Goal: Task Accomplishment & Management: Manage account settings

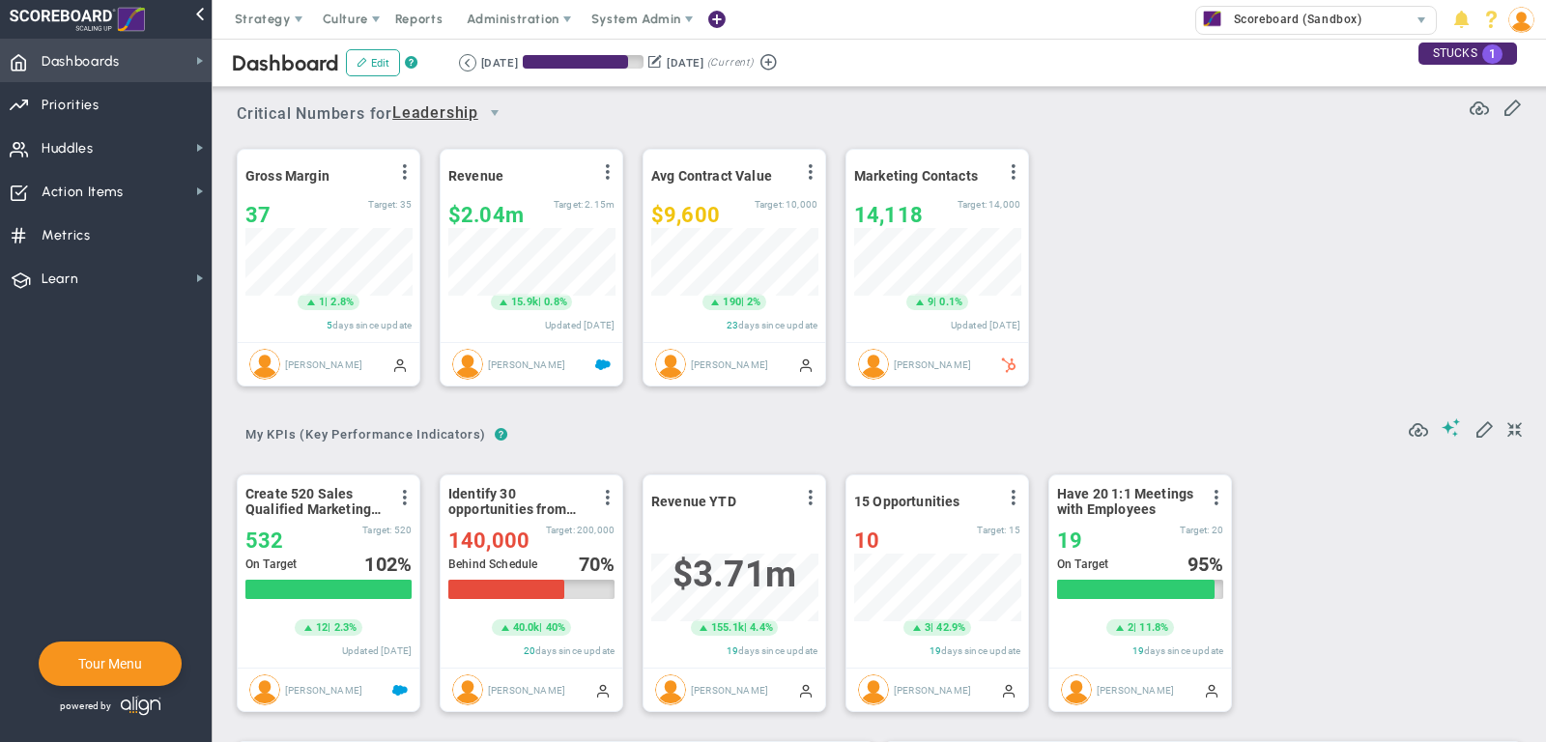
click at [136, 64] on span "Dashboards Dashboards" at bounding box center [106, 60] width 212 height 43
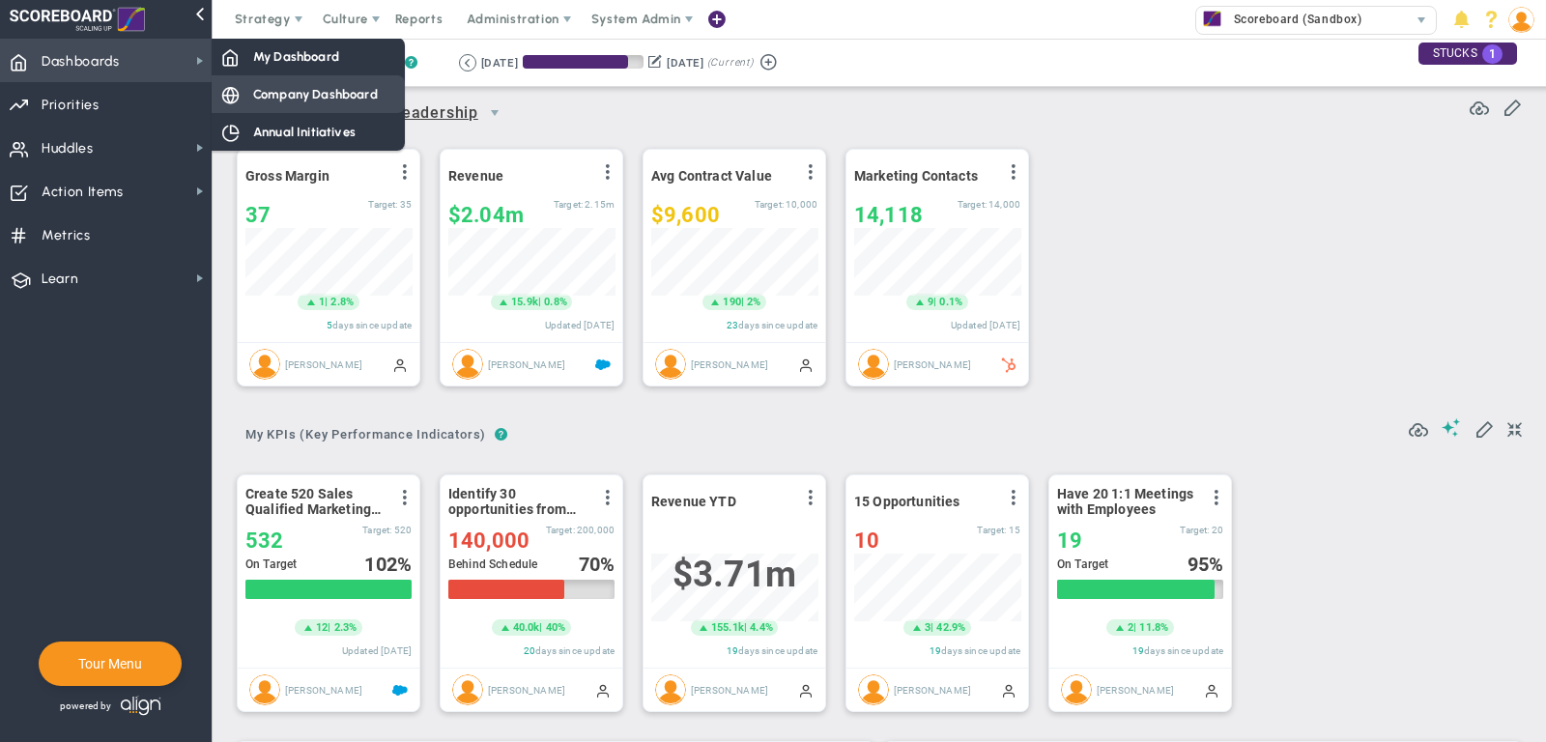
click at [273, 89] on span "Company Dashboard" at bounding box center [315, 94] width 125 height 18
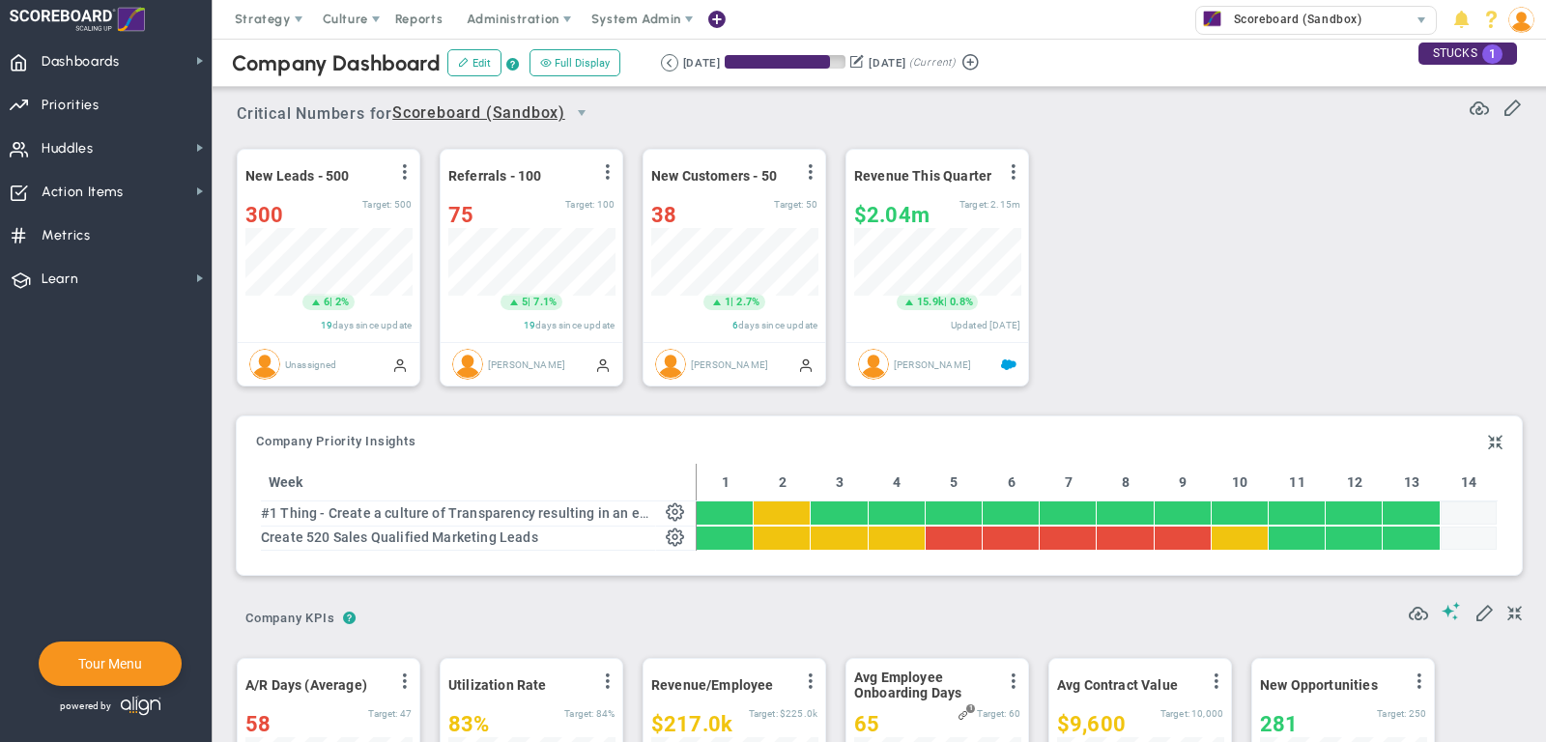
scroll to position [68, 166]
click at [151, 219] on span "Metrics Metrics" at bounding box center [106, 234] width 212 height 43
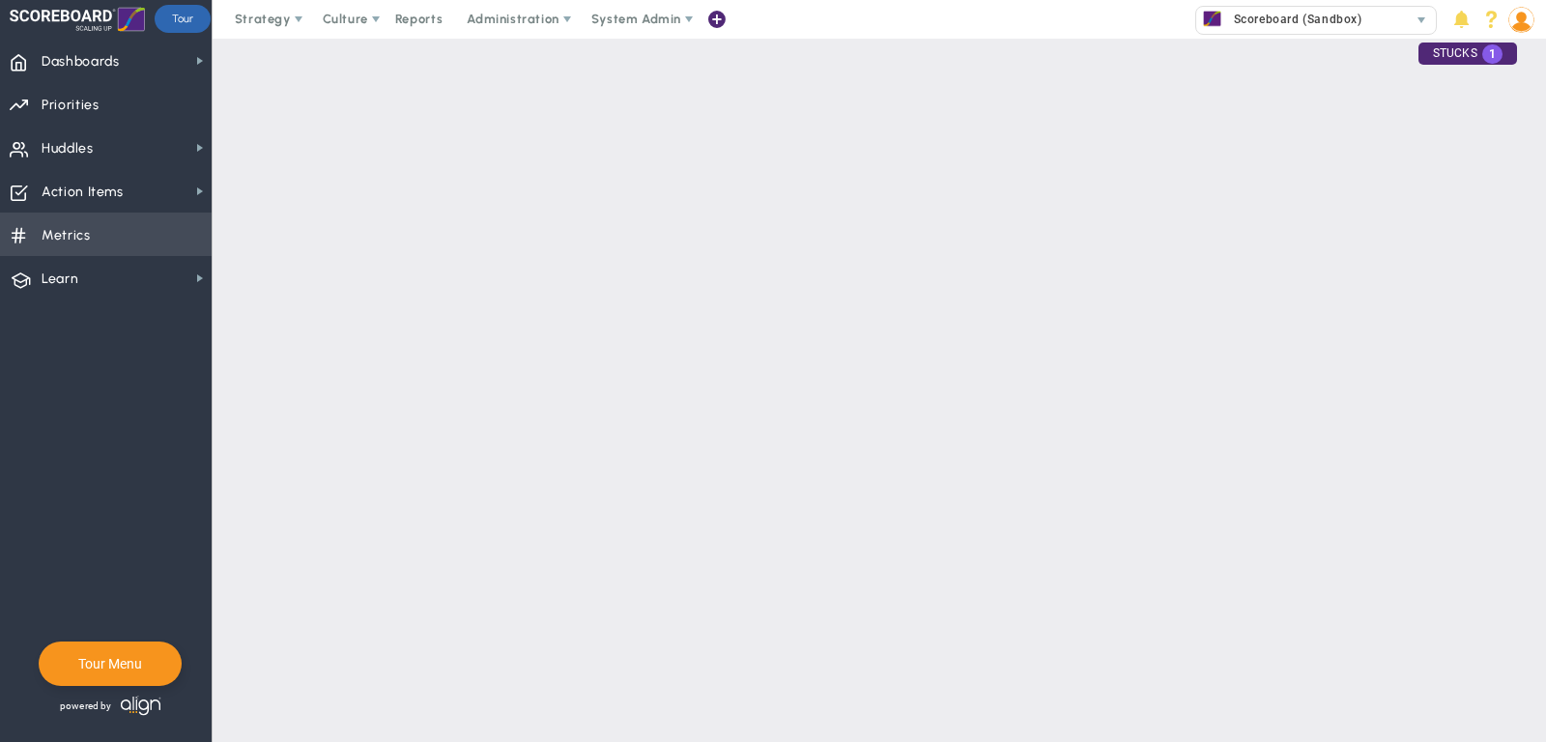
checkbox input "false"
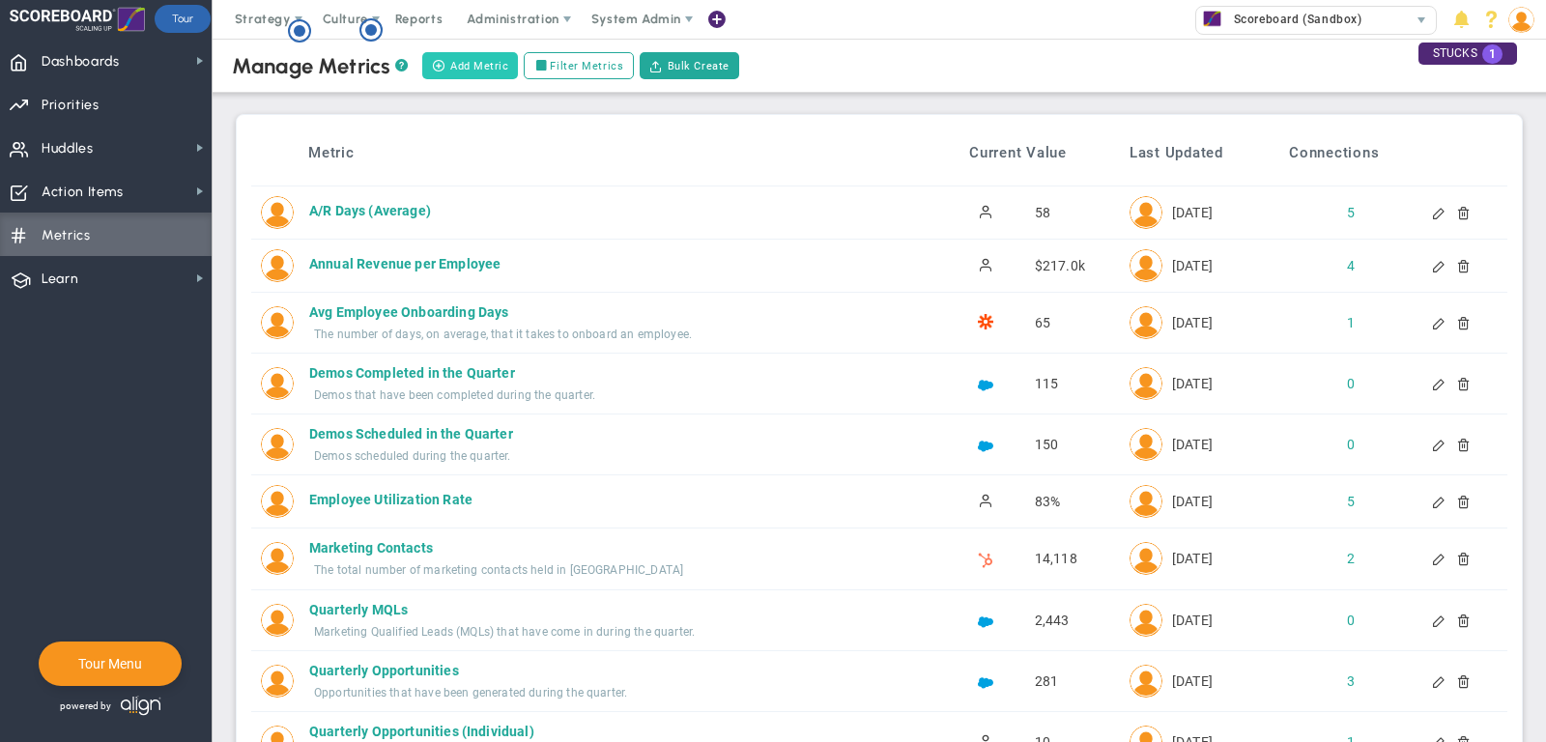
click at [479, 57] on button "Add Metric" at bounding box center [470, 65] width 96 height 27
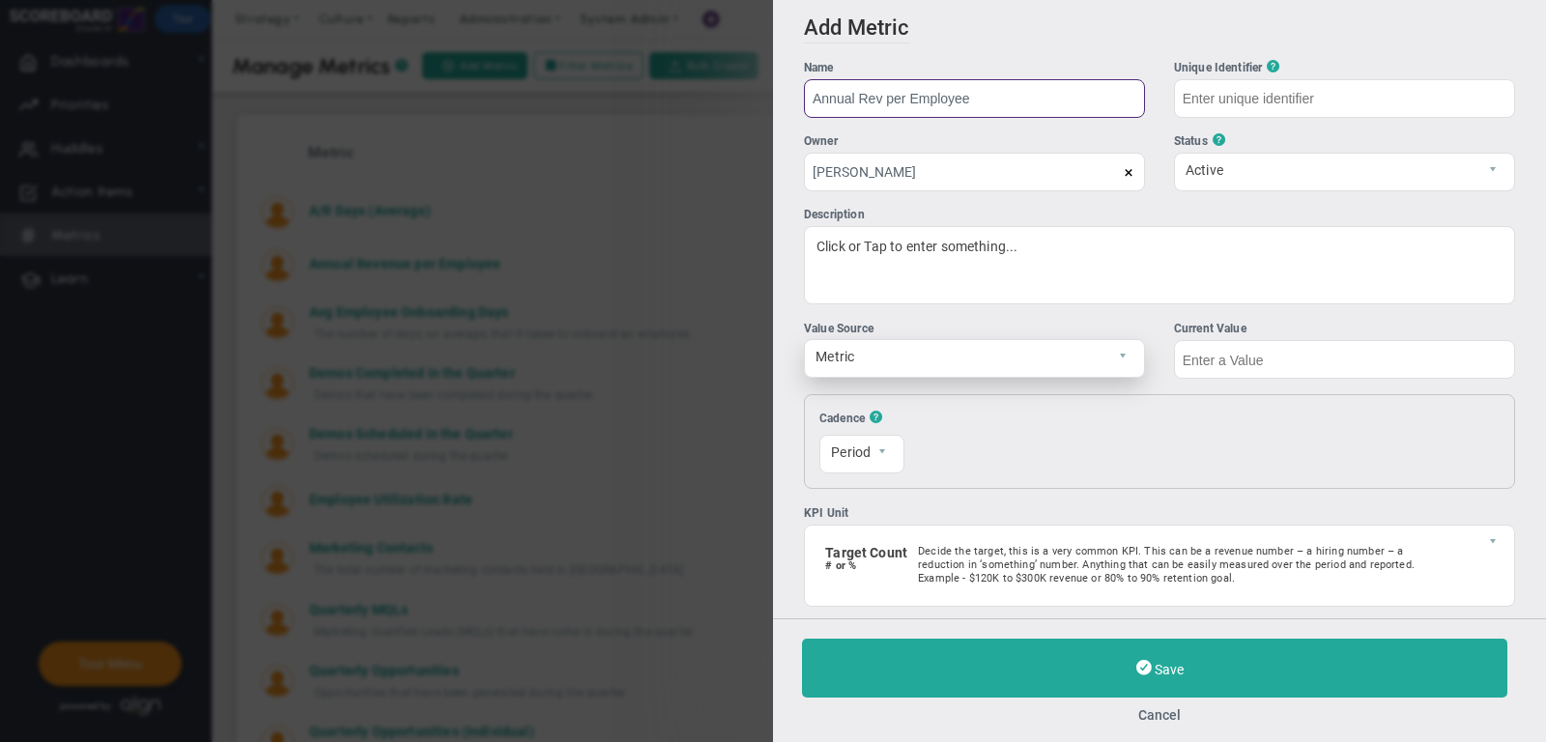
type input "Annual Rev per Employee"
click at [1026, 352] on span "Metric" at bounding box center [958, 356] width 306 height 33
type input "Annual-Rev-per-Employee"
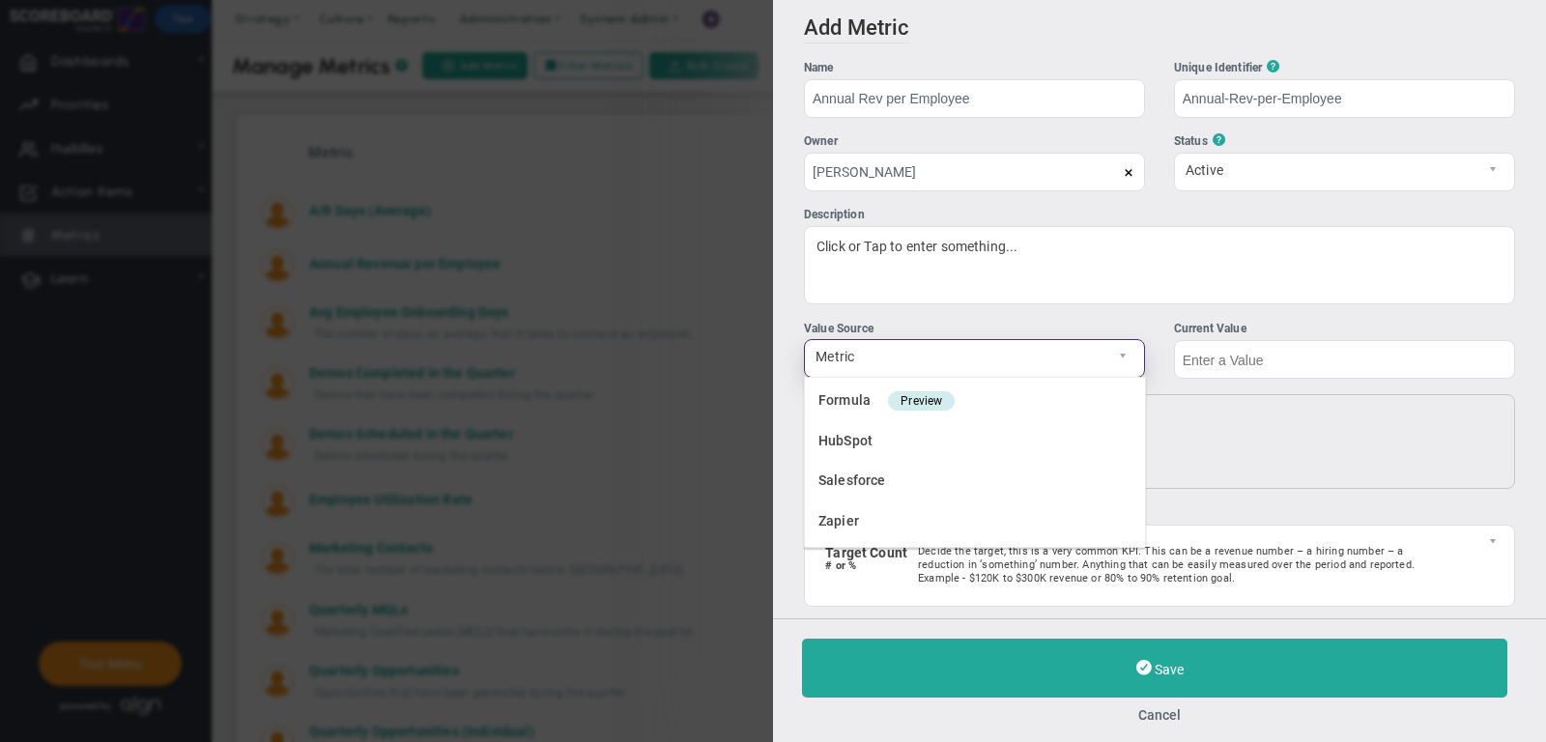
click at [1026, 352] on span "Metric" at bounding box center [958, 356] width 306 height 33
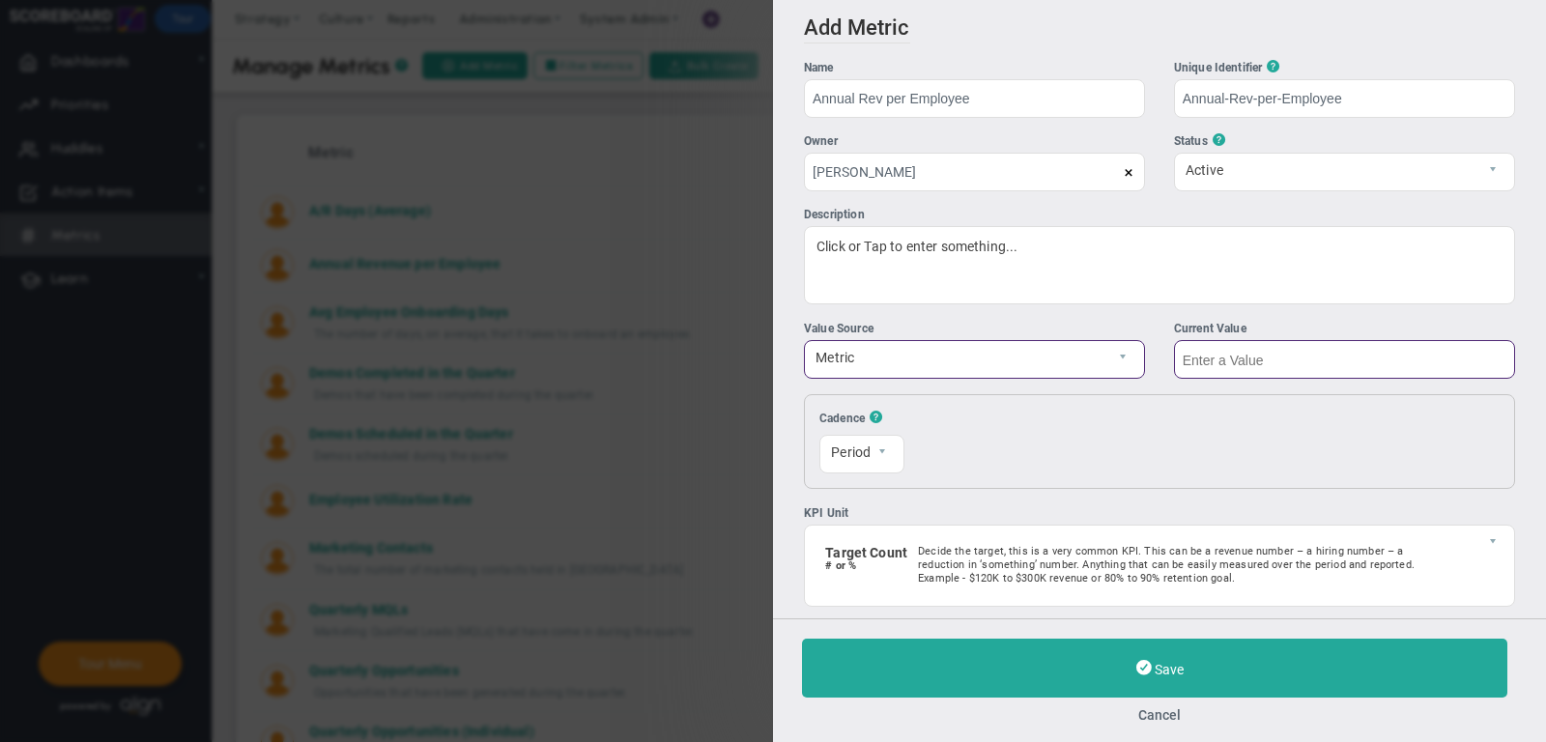
click at [1238, 360] on input "text" at bounding box center [1344, 359] width 341 height 39
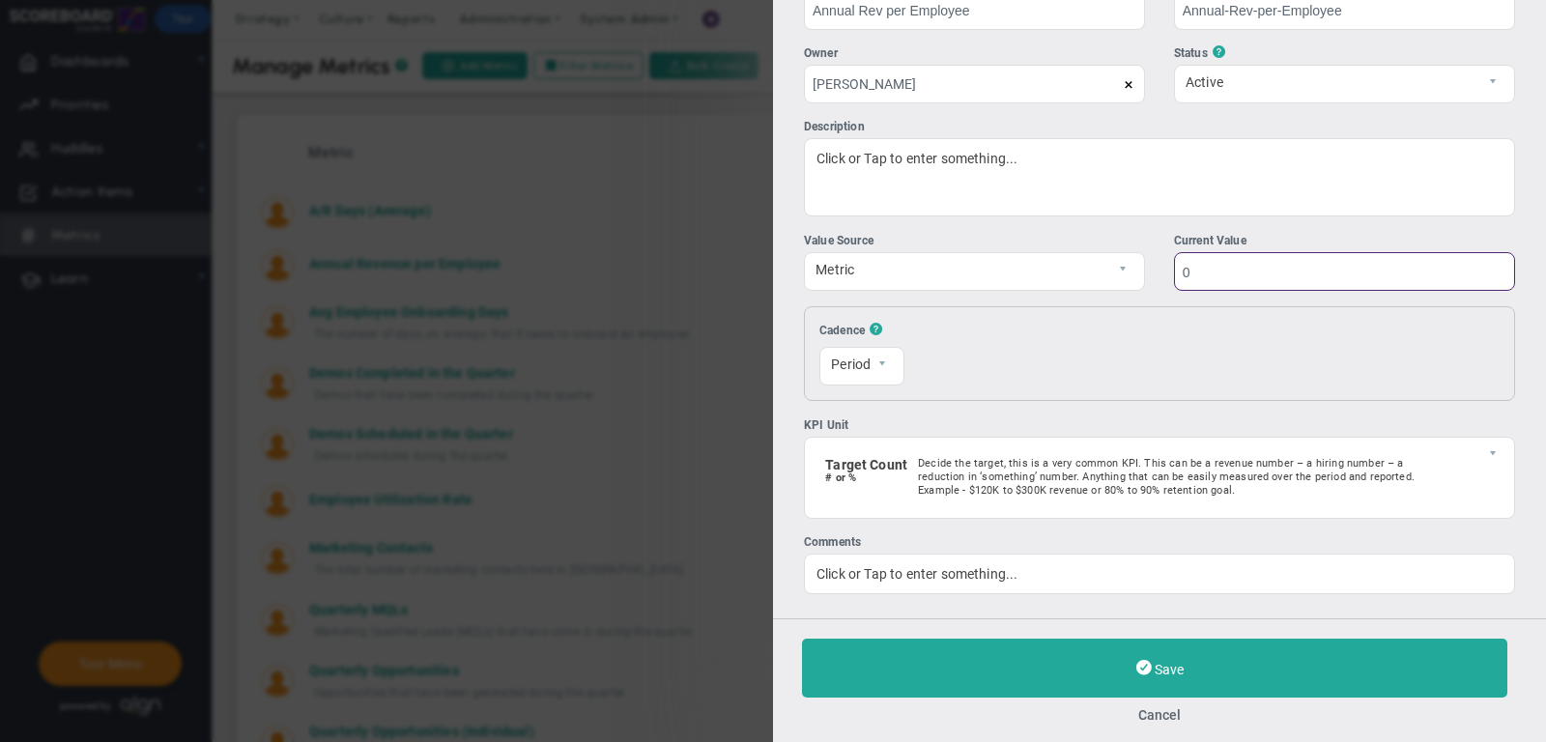
scroll to position [90, 0]
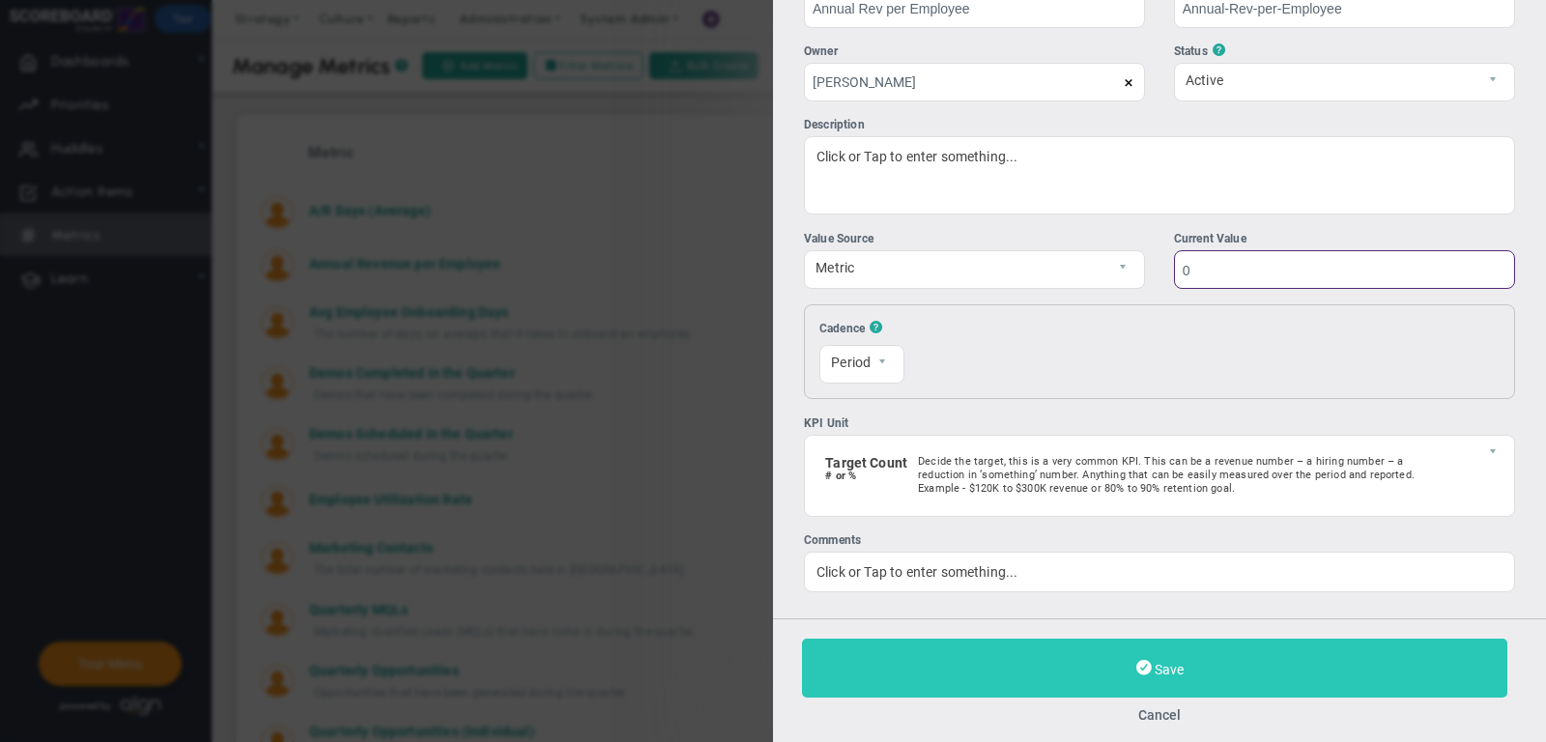
type input "0"
click at [1166, 690] on button "Save" at bounding box center [1154, 668] width 705 height 59
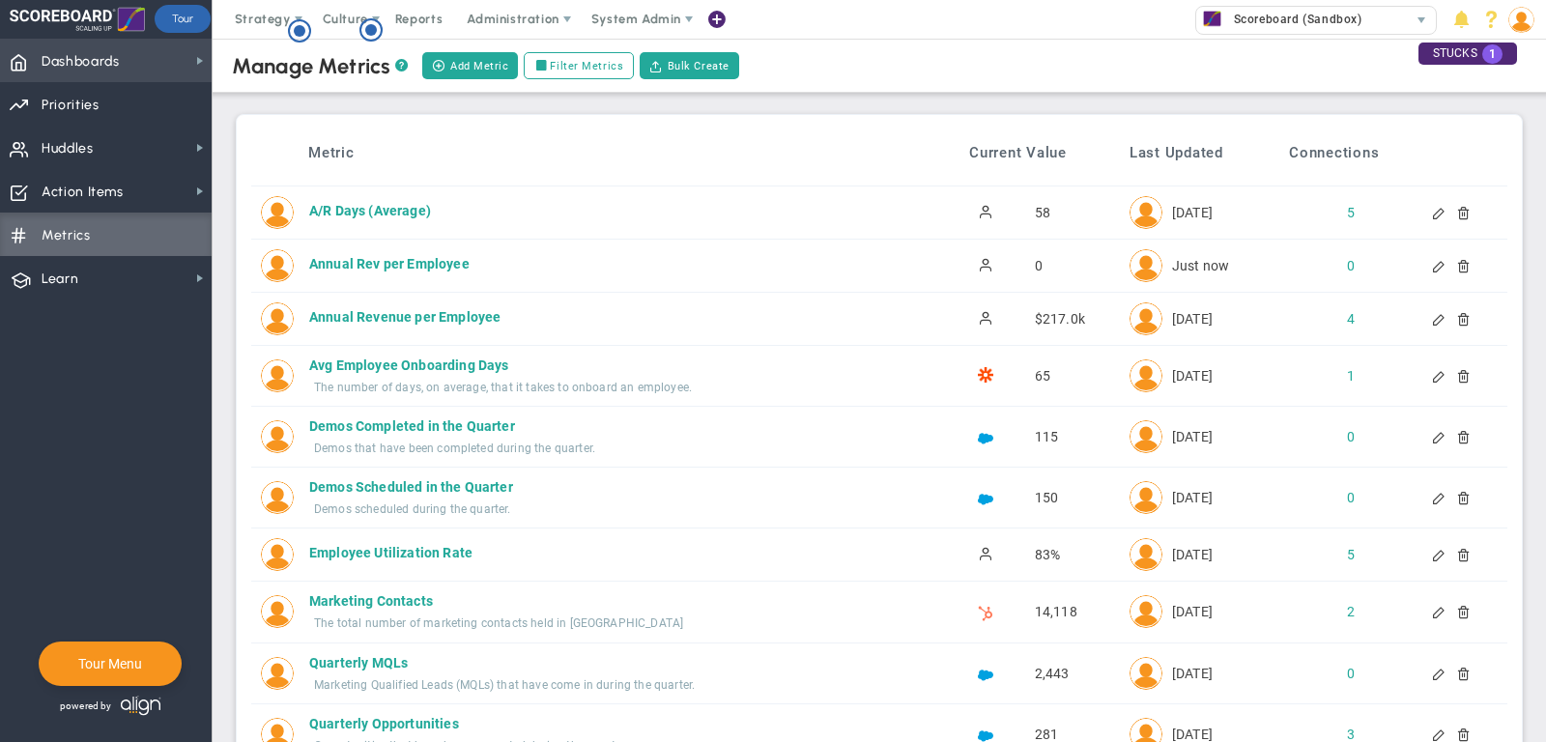
click at [104, 67] on span "Dashboards" at bounding box center [81, 62] width 78 height 41
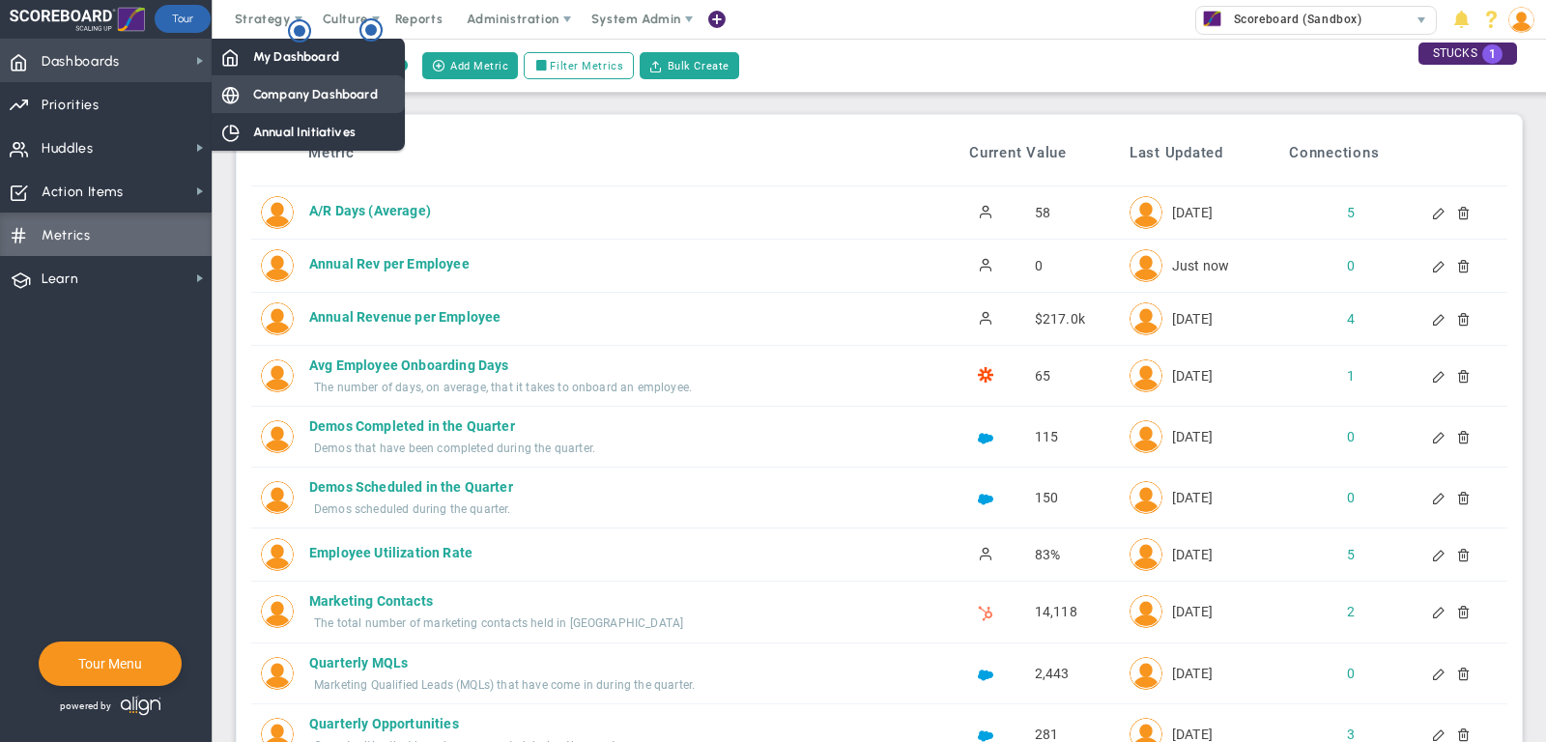
click at [313, 100] on span "Company Dashboard" at bounding box center [315, 94] width 125 height 18
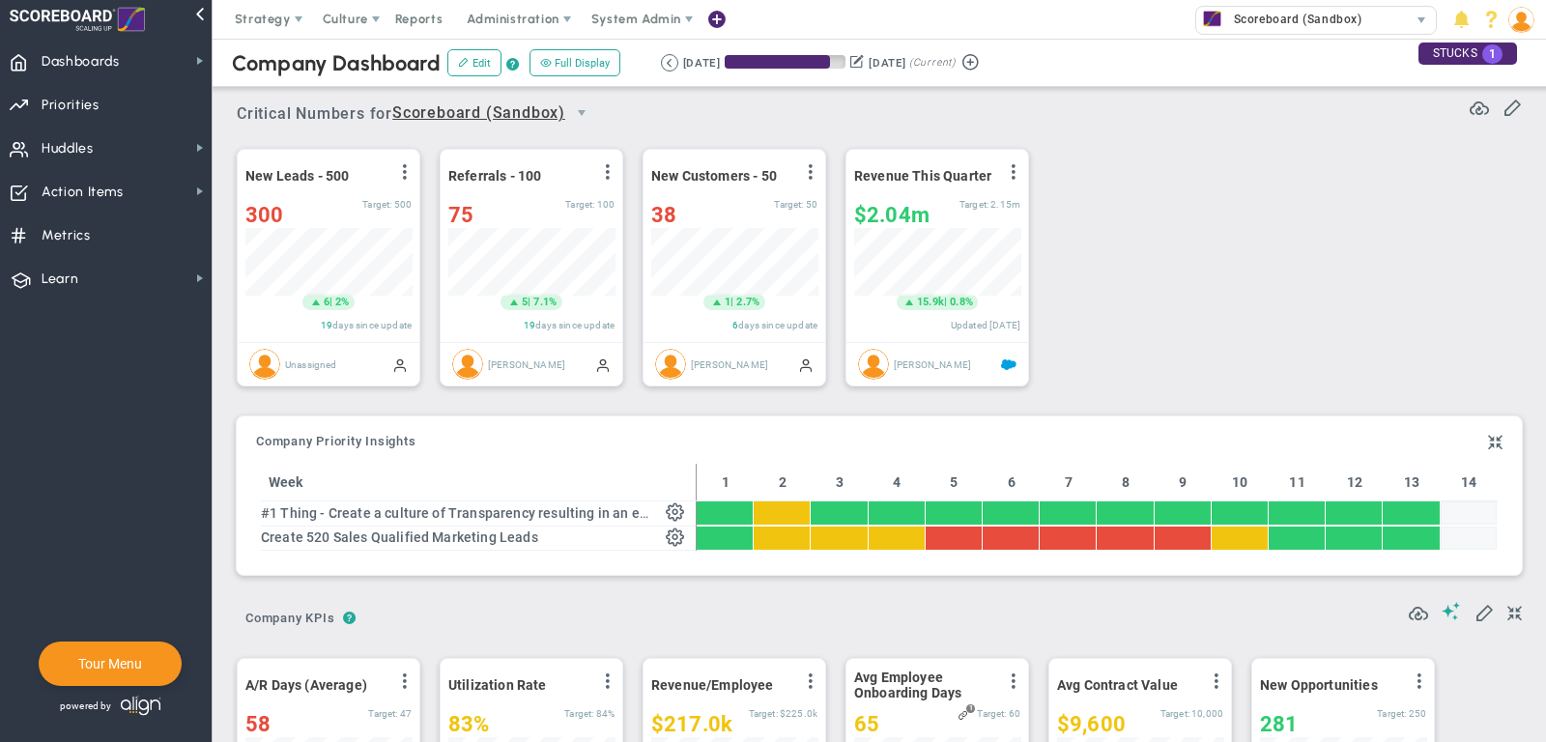
scroll to position [965911, 965811]
click at [116, 231] on span "Metrics Metrics" at bounding box center [106, 234] width 212 height 43
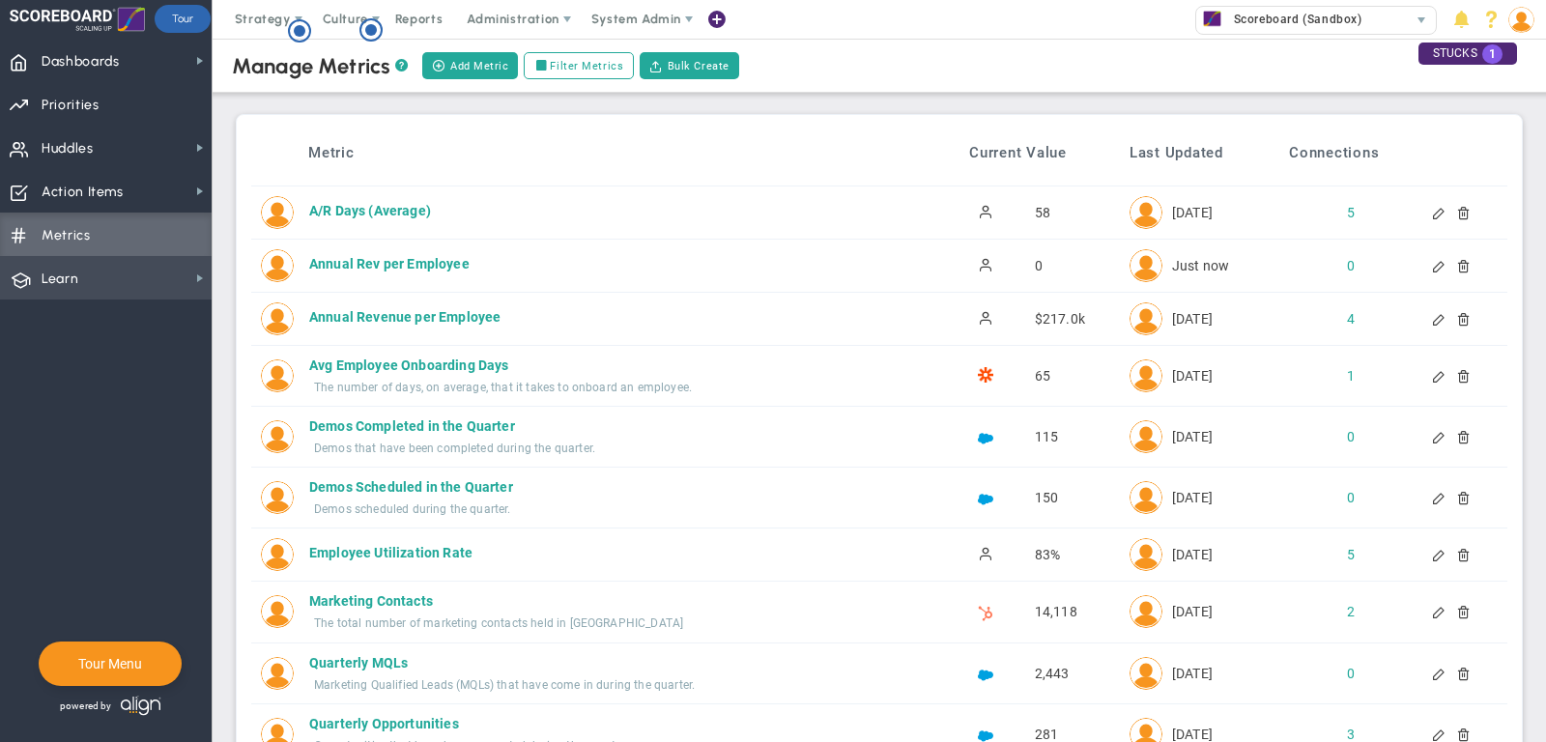
click at [122, 274] on span "Learn Learn" at bounding box center [106, 277] width 212 height 43
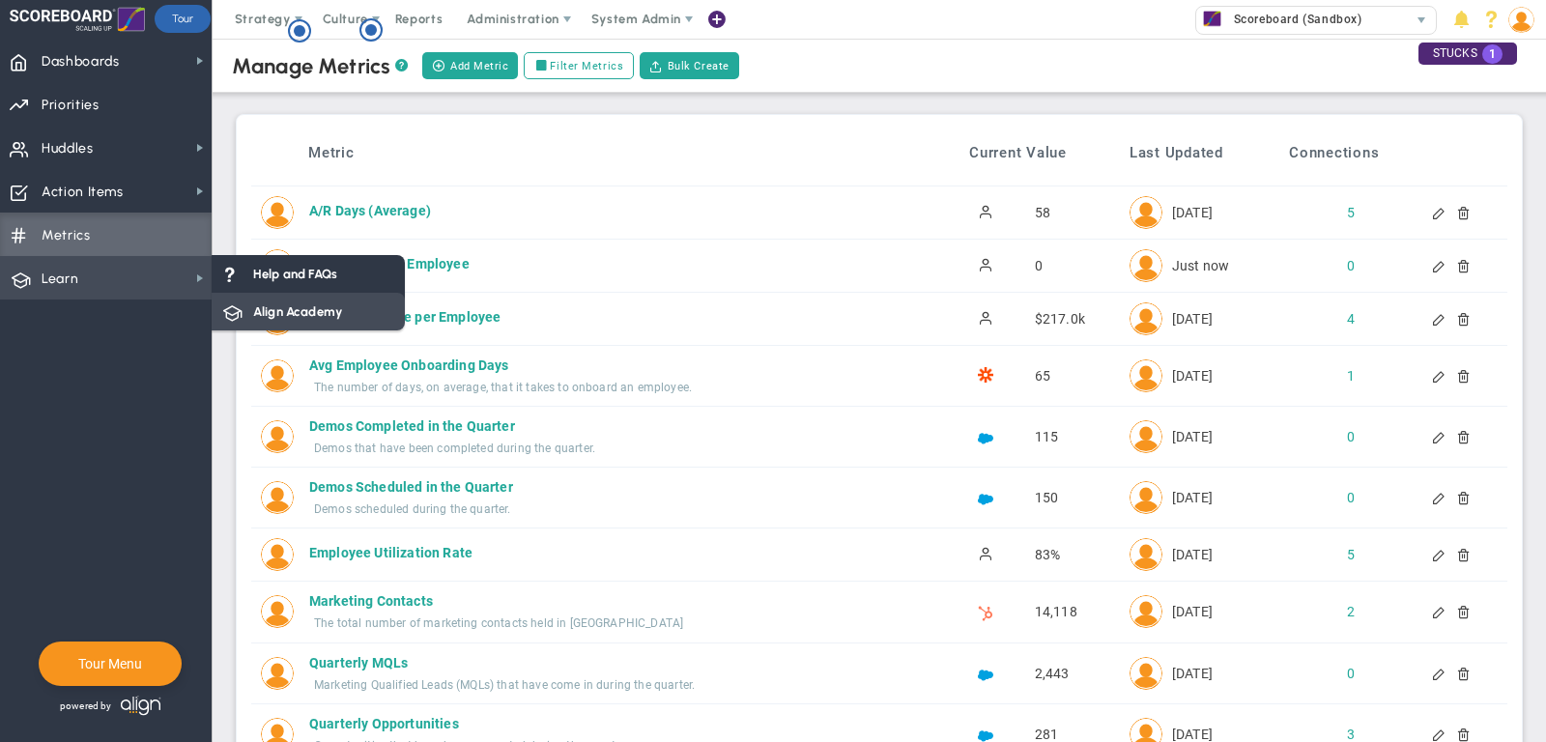
click at [304, 303] on span "Align Academy" at bounding box center [297, 311] width 89 height 18
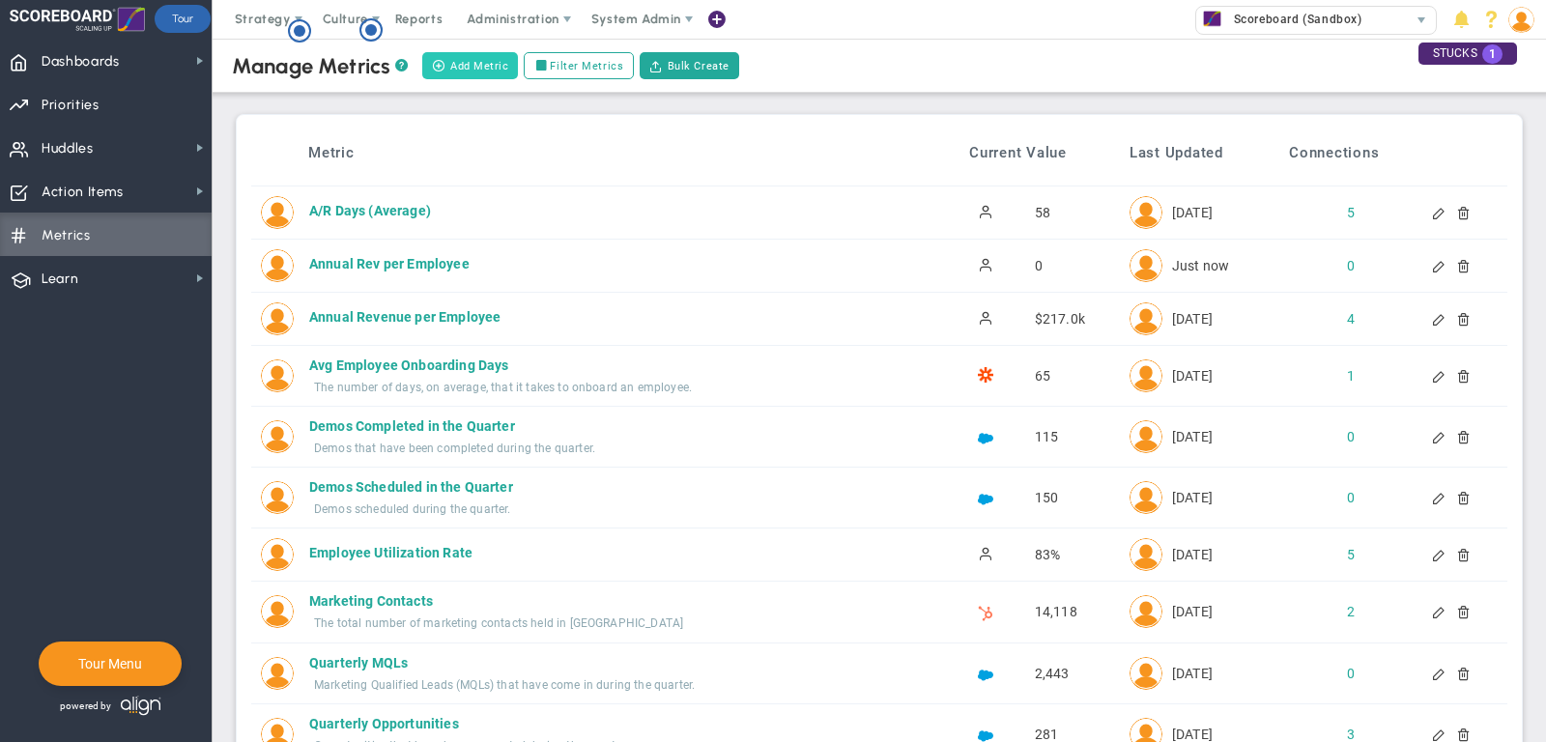
click at [484, 67] on button "Add Metric" at bounding box center [470, 65] width 96 height 27
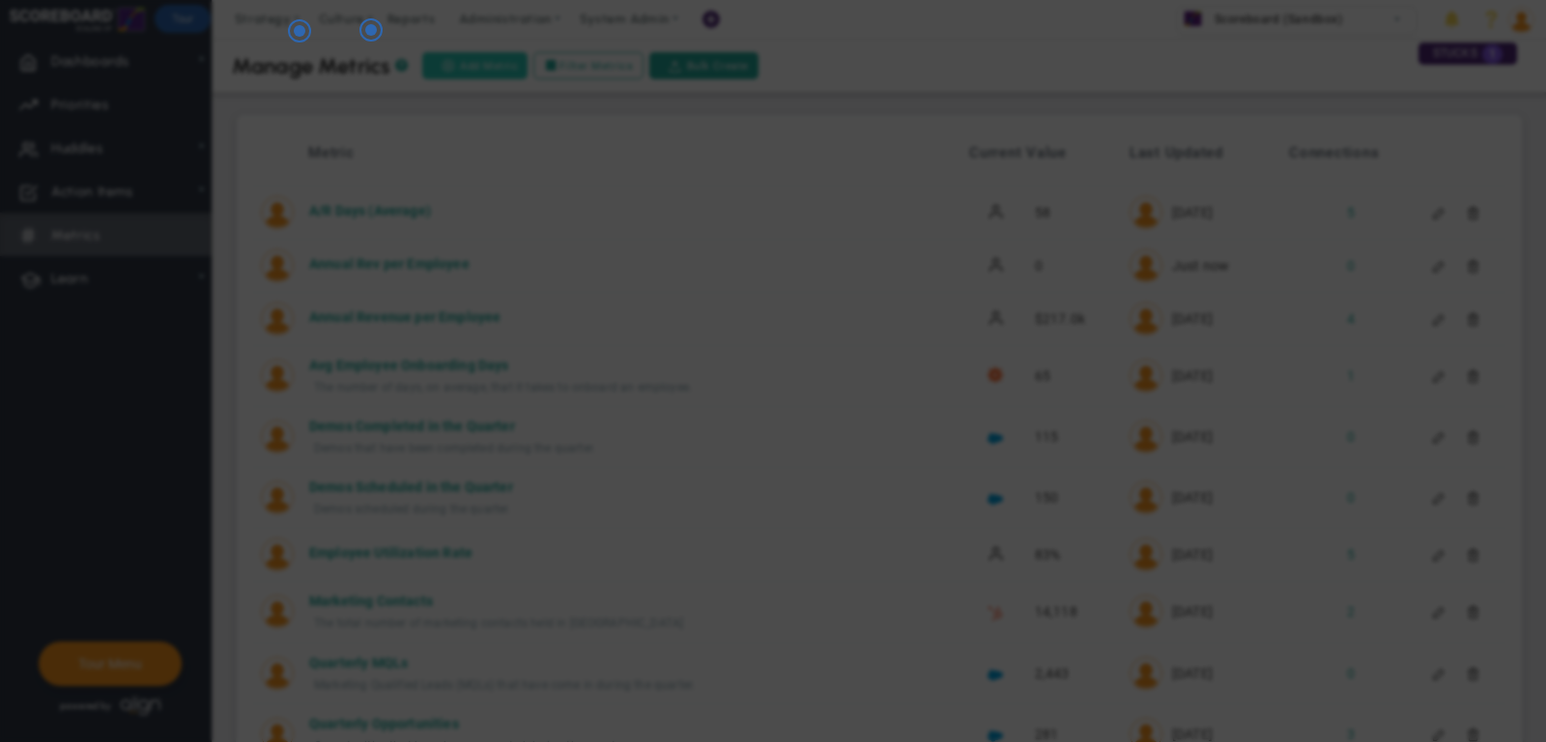
type input "[PERSON_NAME]"
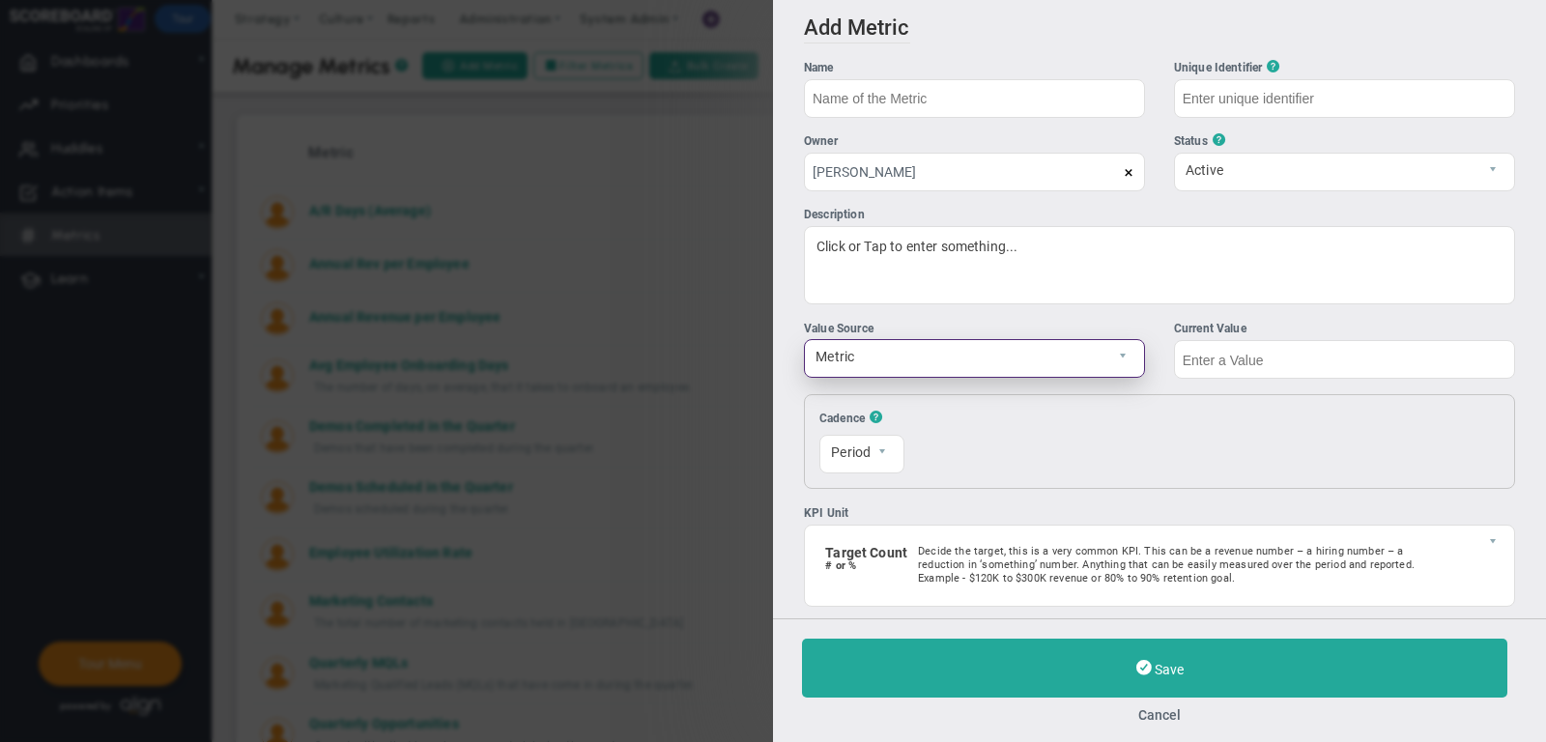
click at [915, 355] on span "Metric" at bounding box center [958, 356] width 306 height 33
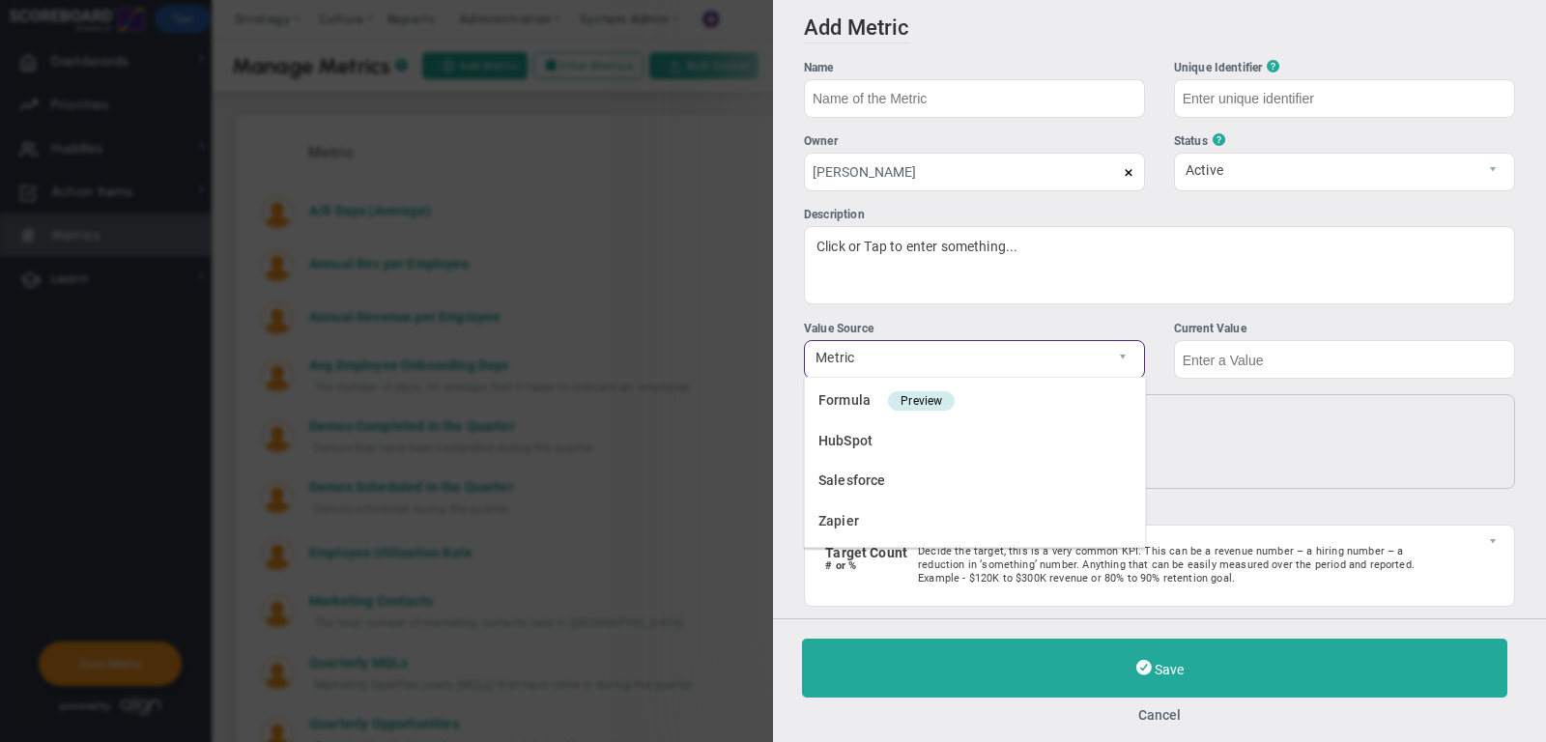
click at [1219, 432] on div "Resets [DATE] 0 The first of each month 1" at bounding box center [1201, 442] width 537 height 64
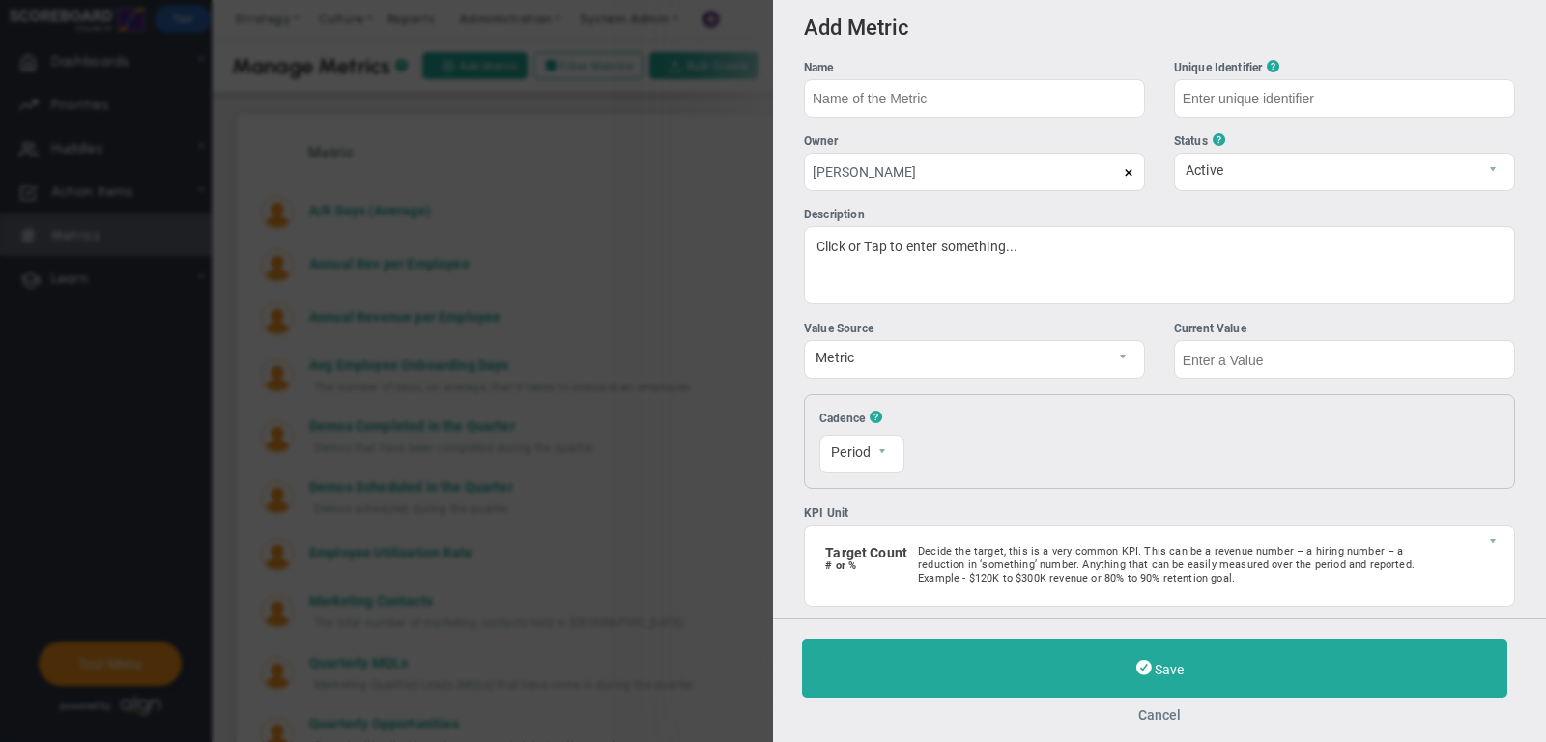
click at [1164, 714] on button "Cancel" at bounding box center [1159, 714] width 715 height 15
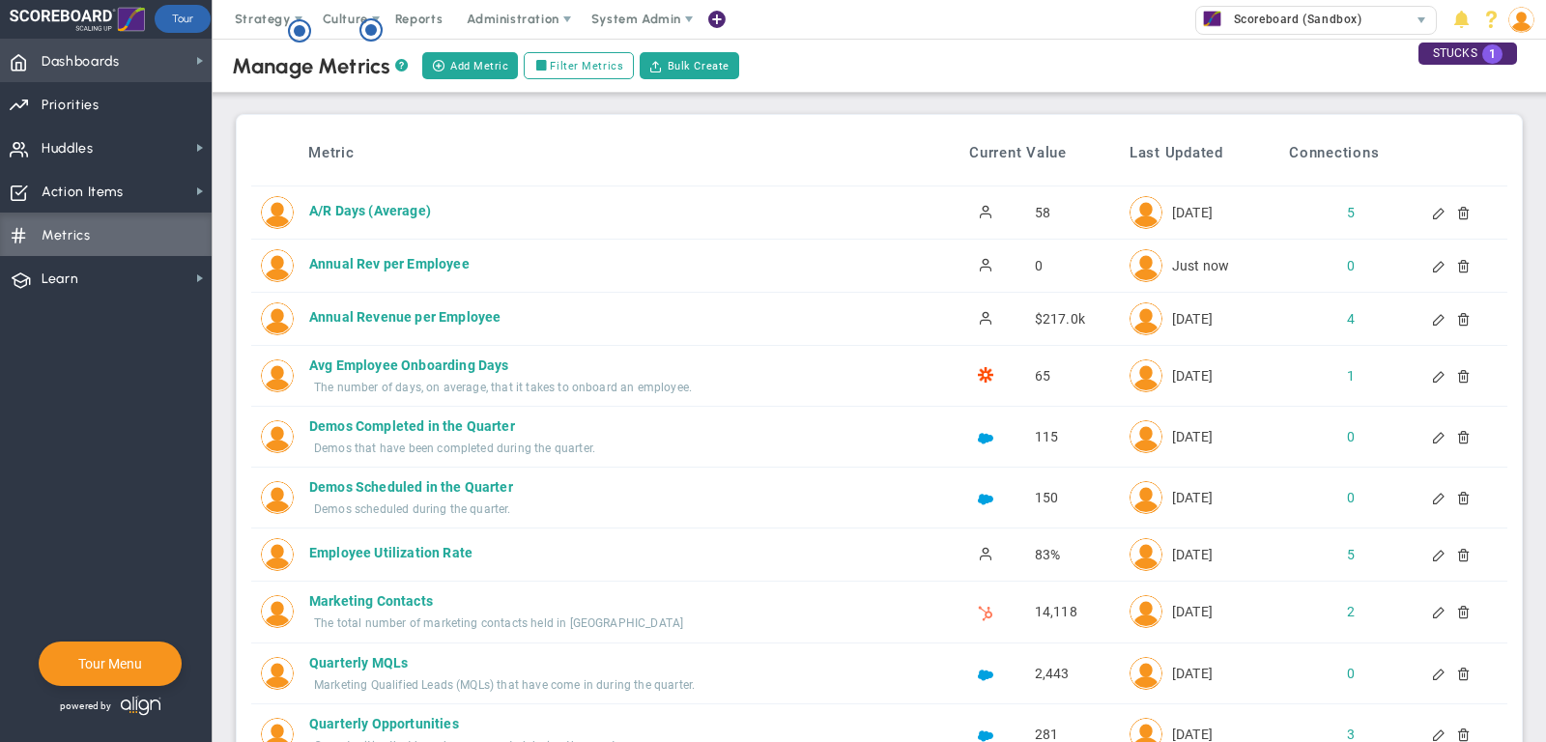
click at [146, 68] on span "Dashboards Dashboards" at bounding box center [106, 60] width 212 height 43
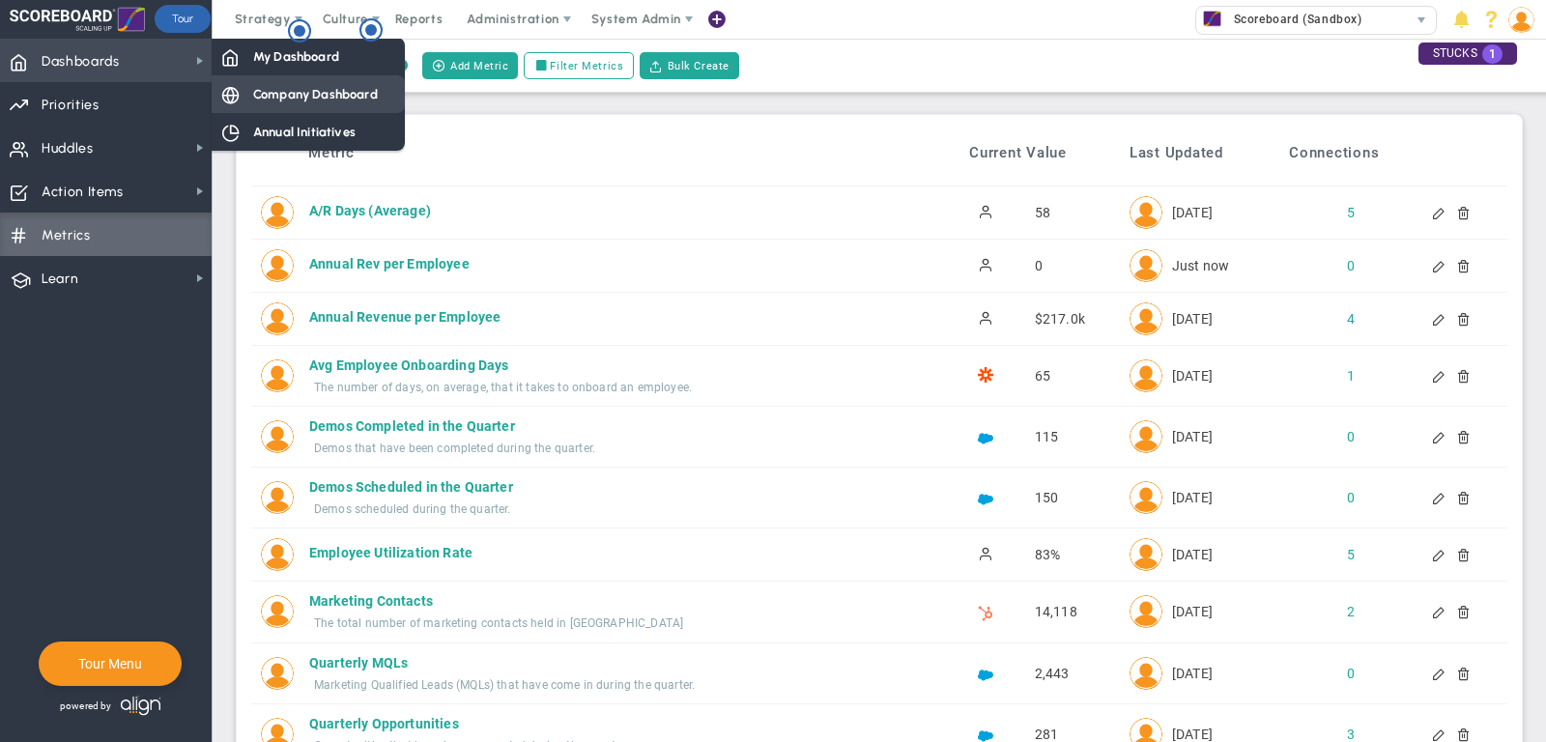
click at [310, 101] on span "Company Dashboard" at bounding box center [315, 94] width 125 height 18
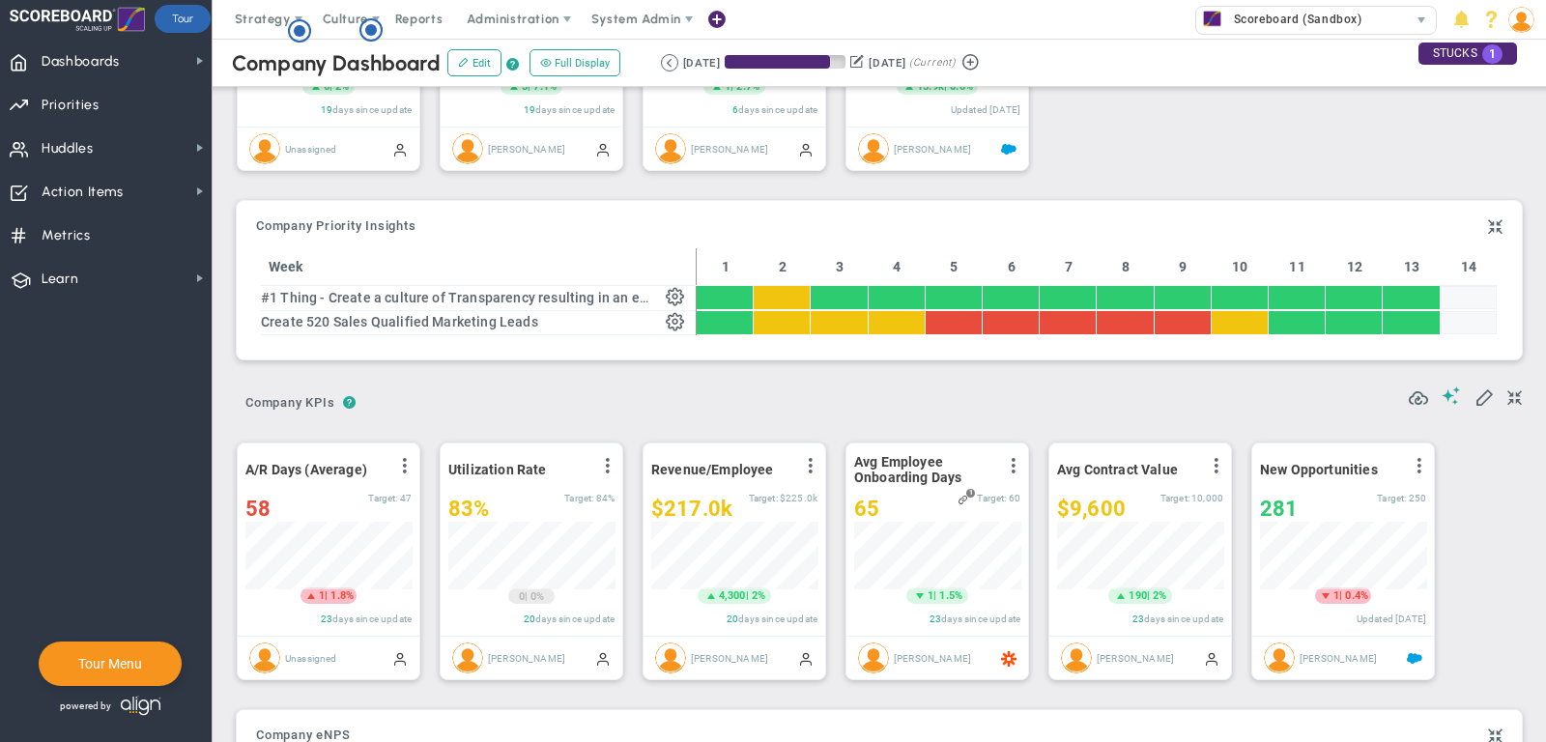
scroll to position [298, 0]
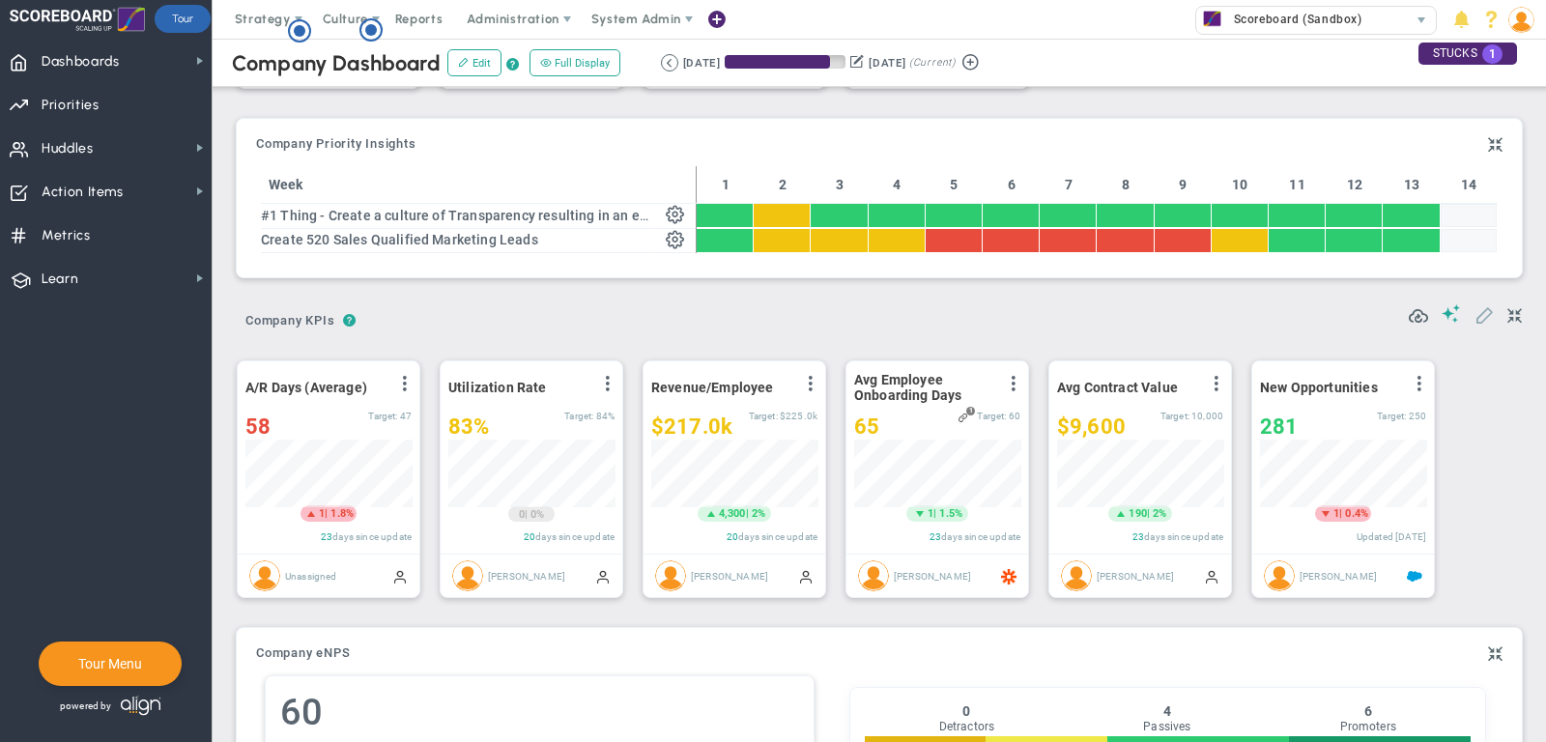
click at [1477, 312] on span at bounding box center [1483, 313] width 19 height 19
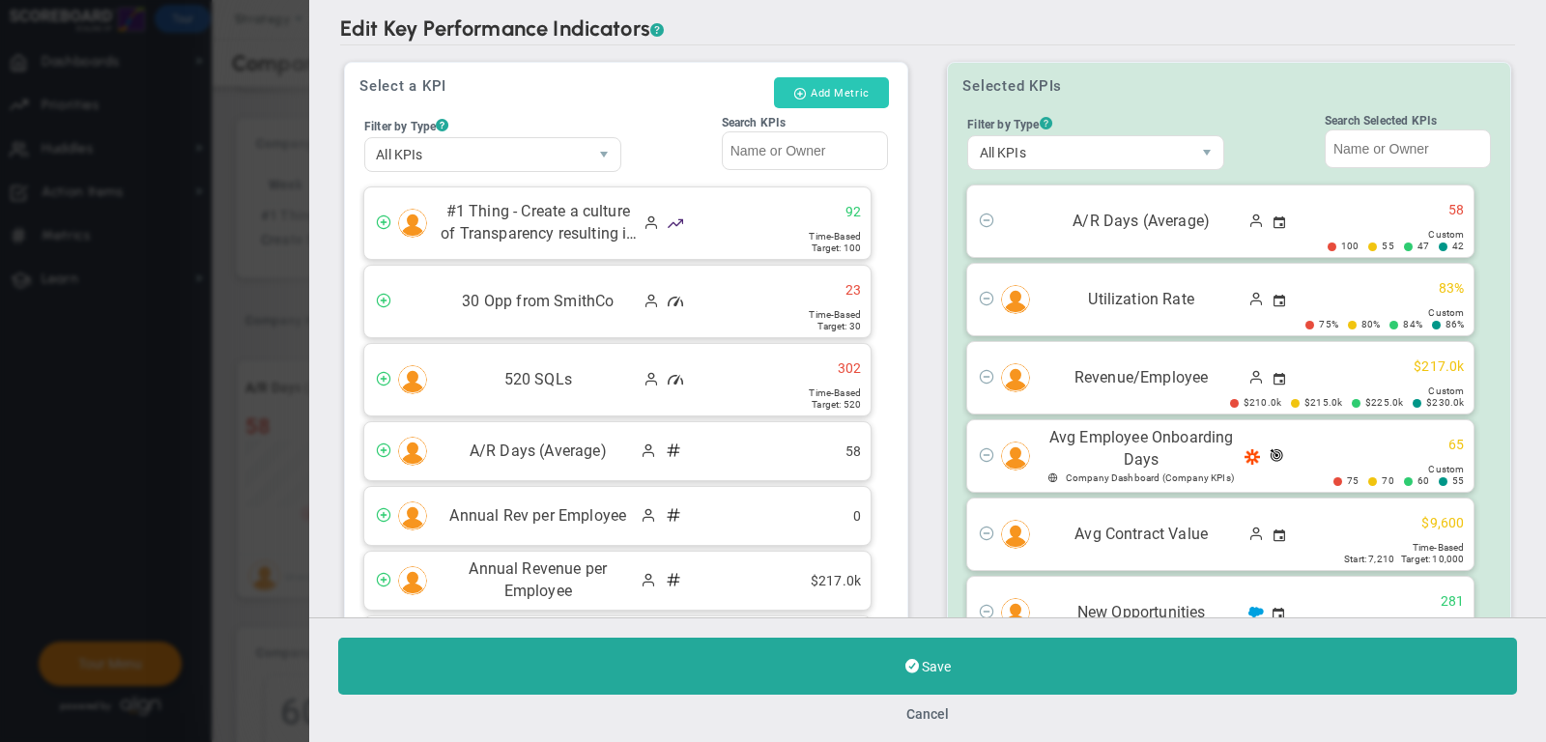
click at [850, 94] on button "Add Metric" at bounding box center [831, 92] width 115 height 31
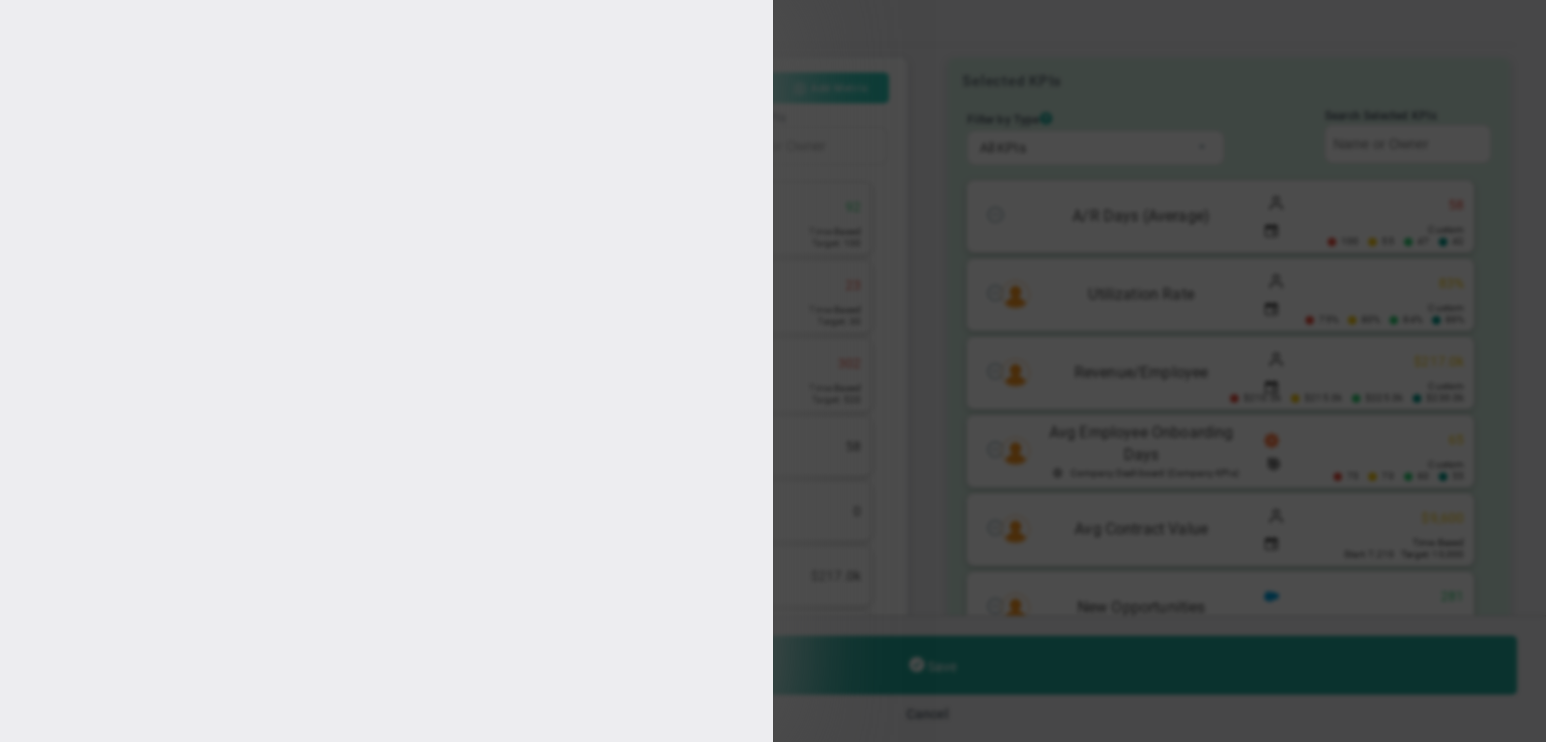
type input "[PERSON_NAME]"
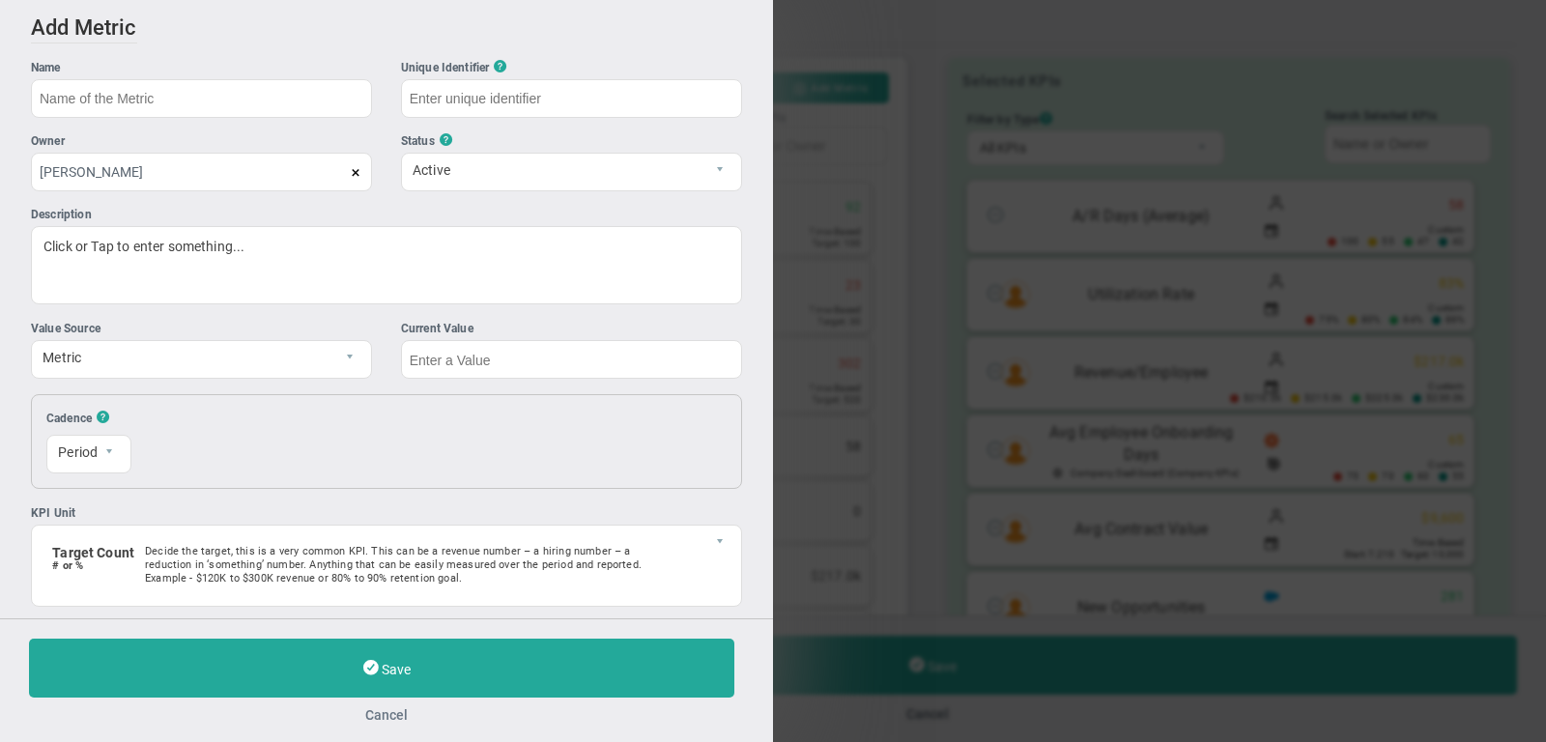
click at [373, 707] on button "Cancel" at bounding box center [386, 714] width 715 height 15
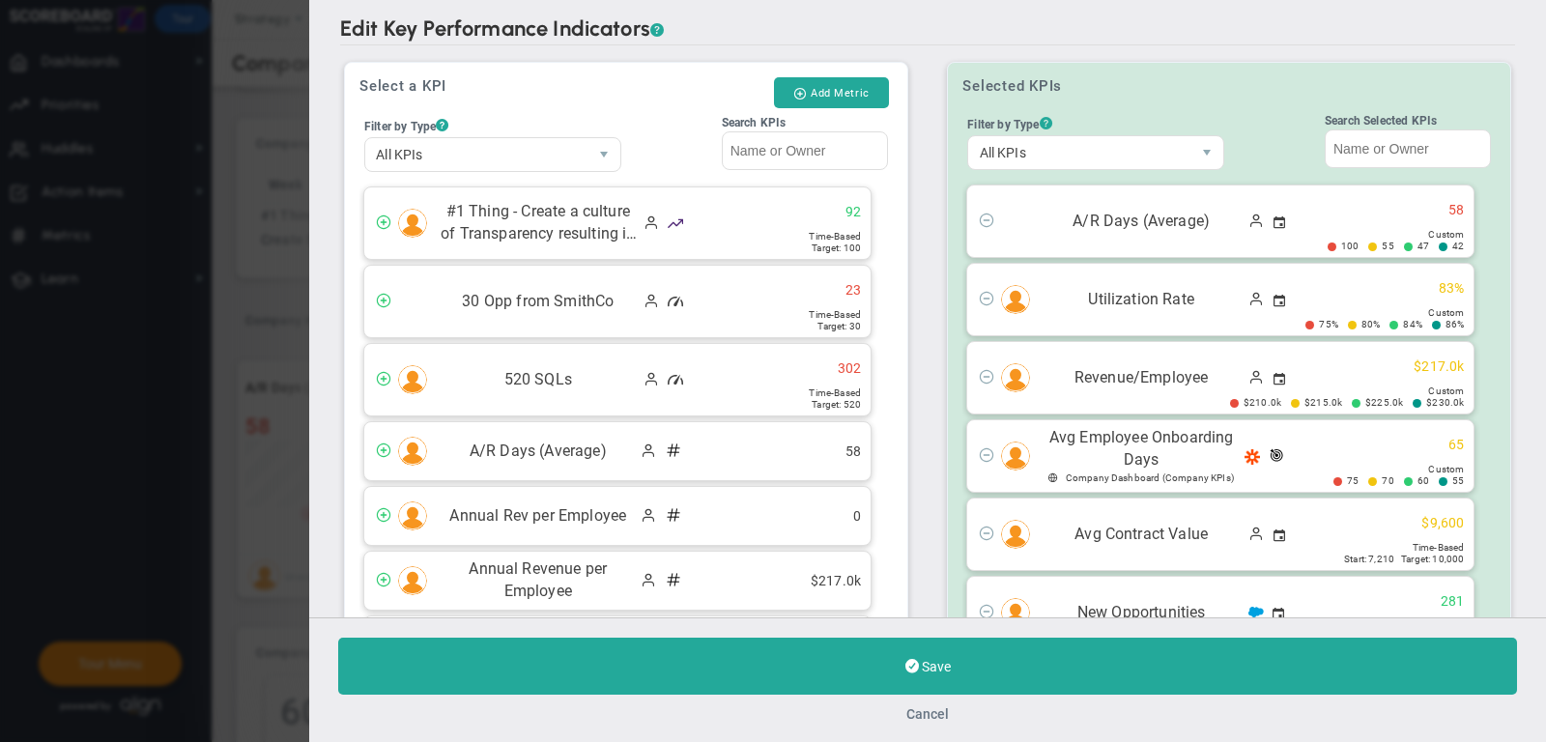
click at [920, 719] on button "Cancel" at bounding box center [927, 713] width 43 height 15
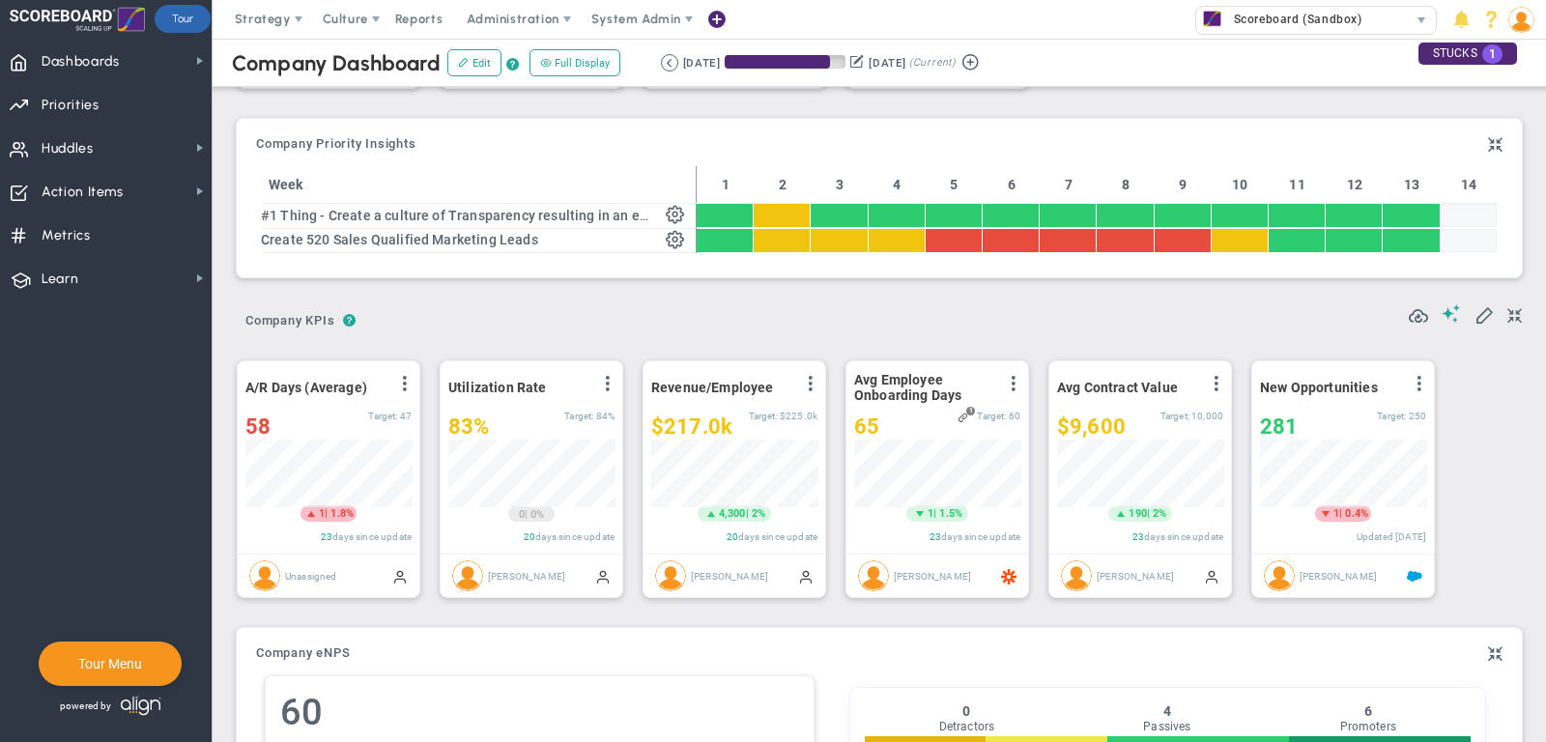
scroll to position [965911, 965811]
click at [255, 14] on span "Strategy" at bounding box center [263, 19] width 56 height 14
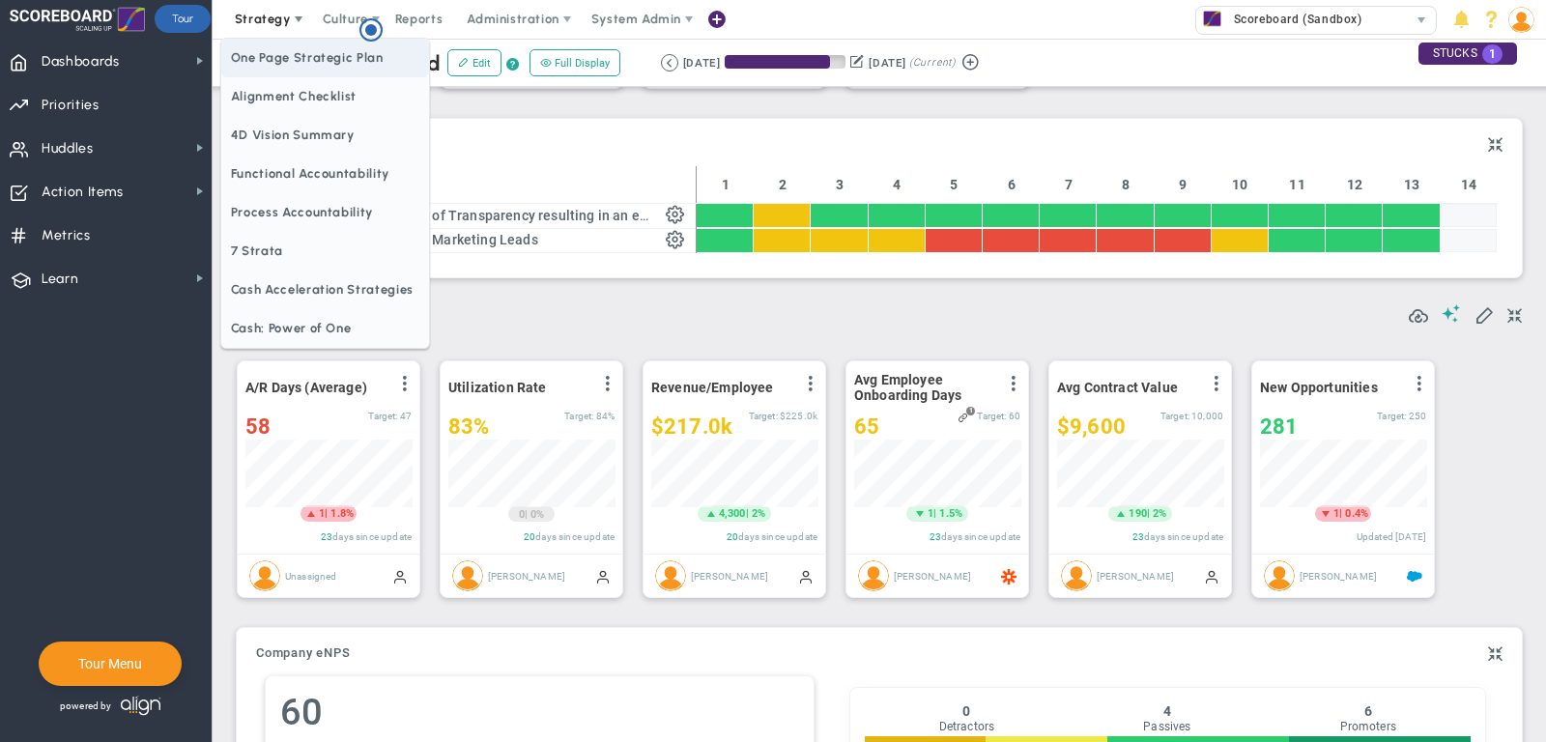
click at [280, 61] on span "One Page Strategic Plan" at bounding box center [325, 58] width 208 height 39
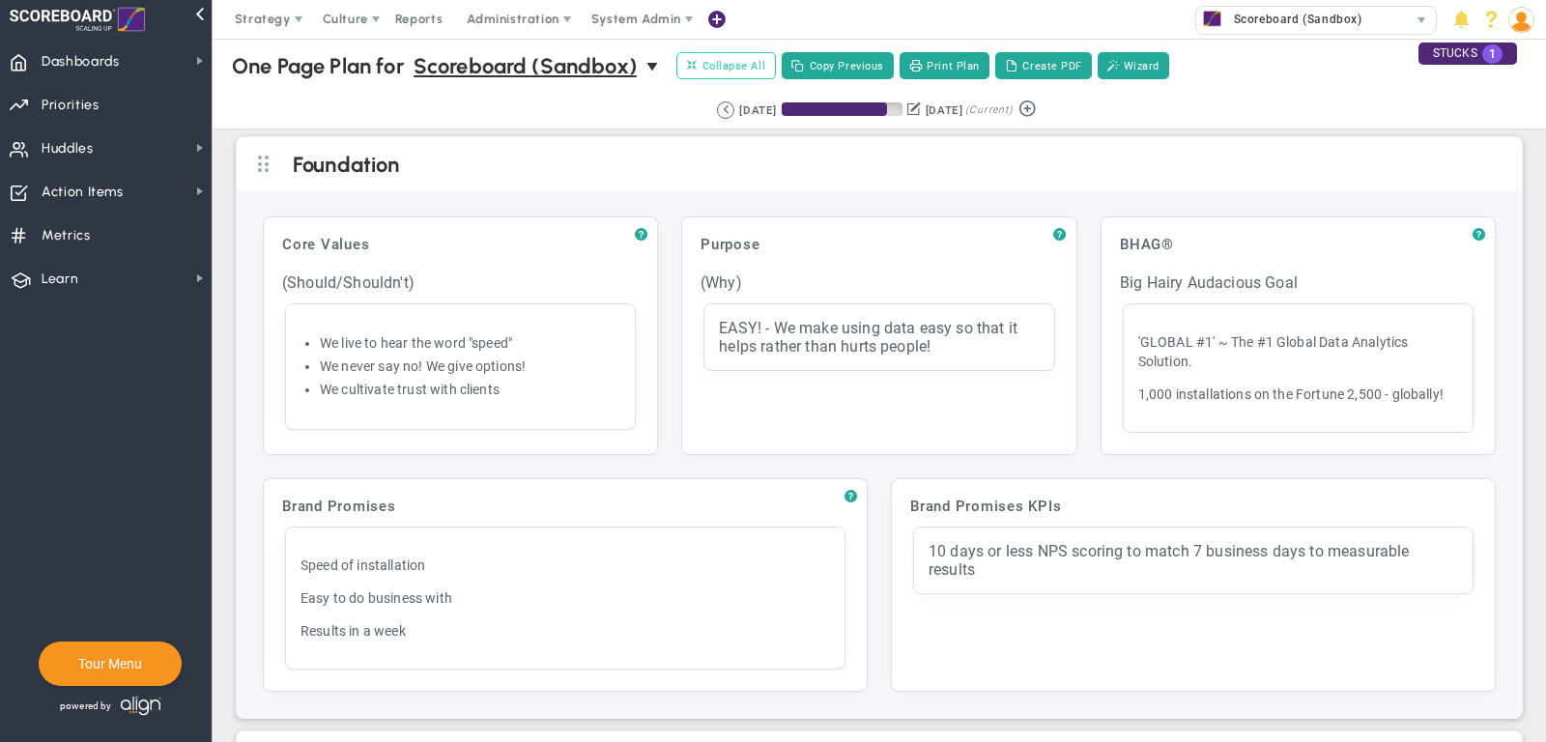
click at [735, 67] on span "Collapse All" at bounding box center [726, 65] width 78 height 17
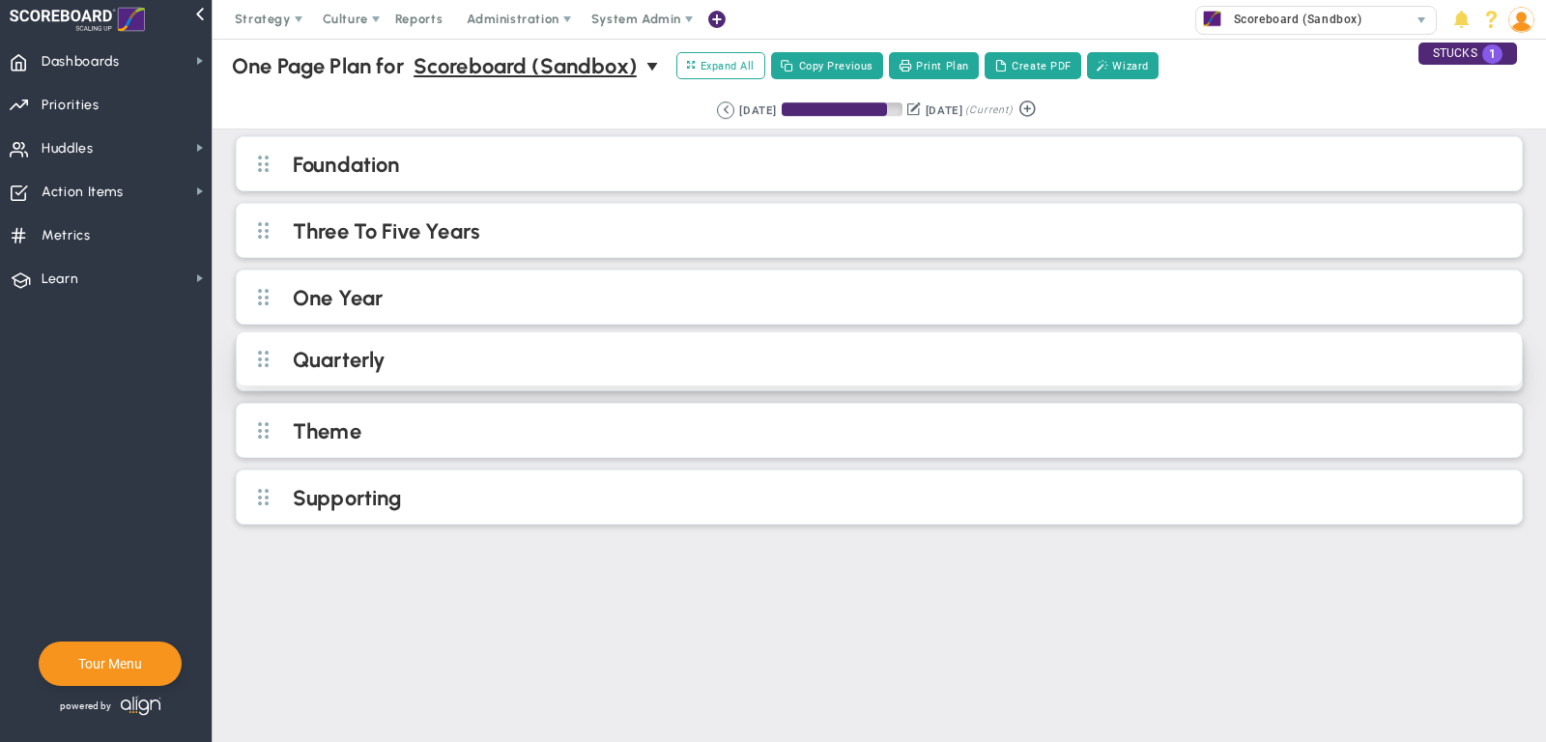
click at [639, 364] on h2 "Quarterly" at bounding box center [895, 361] width 1205 height 29
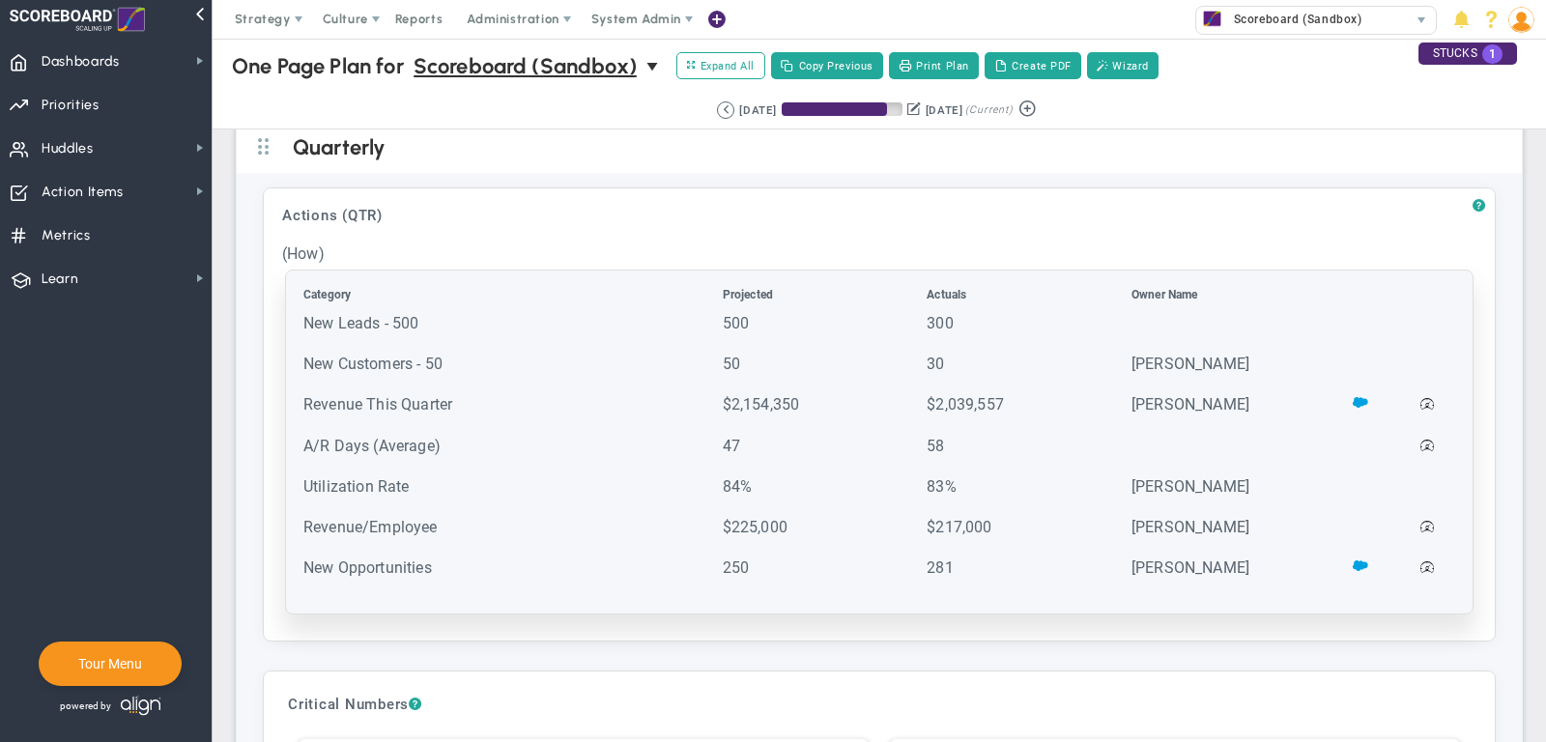
click at [402, 313] on td "New Leads - 500" at bounding box center [510, 332] width 417 height 39
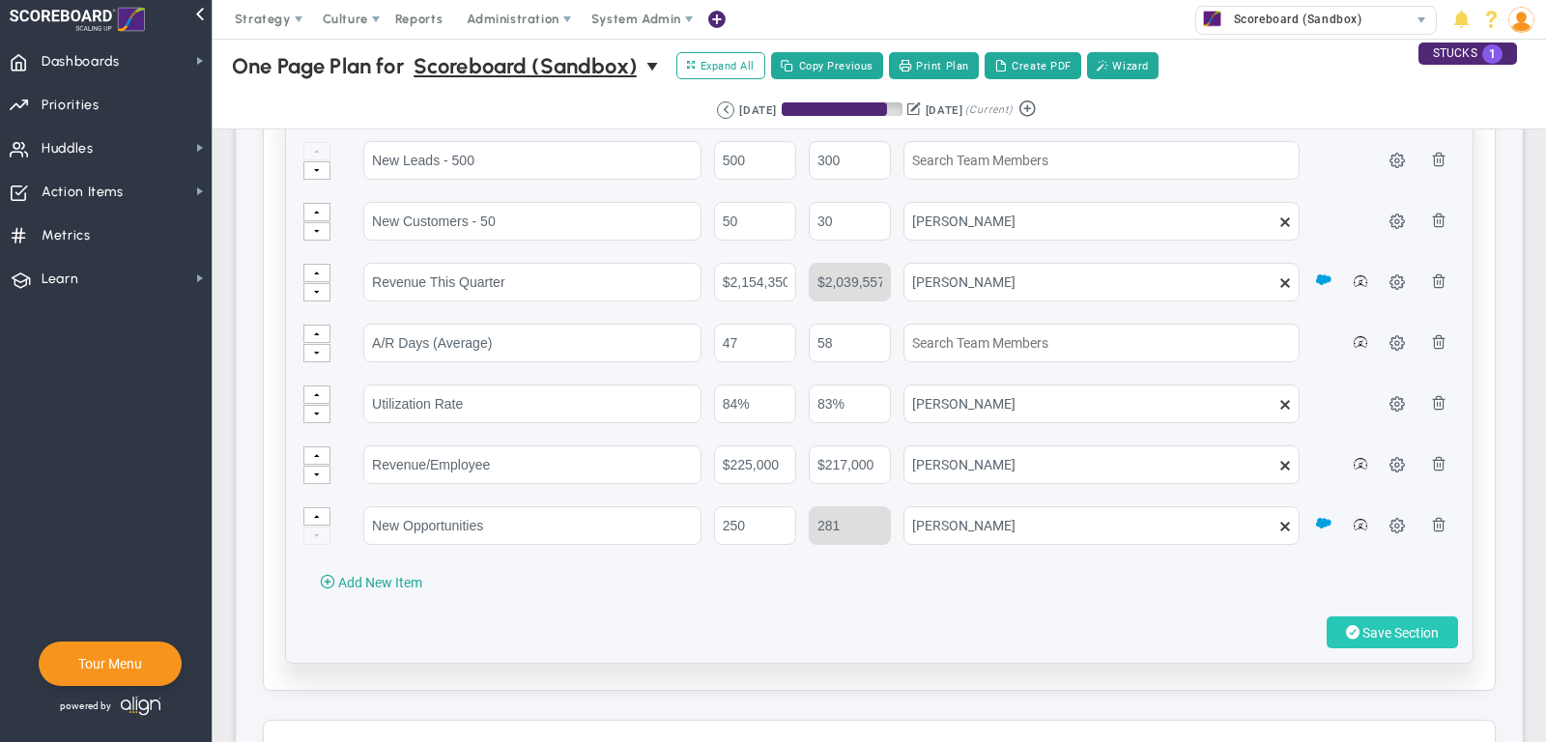
click at [1432, 629] on span "Save Section" at bounding box center [1400, 632] width 76 height 15
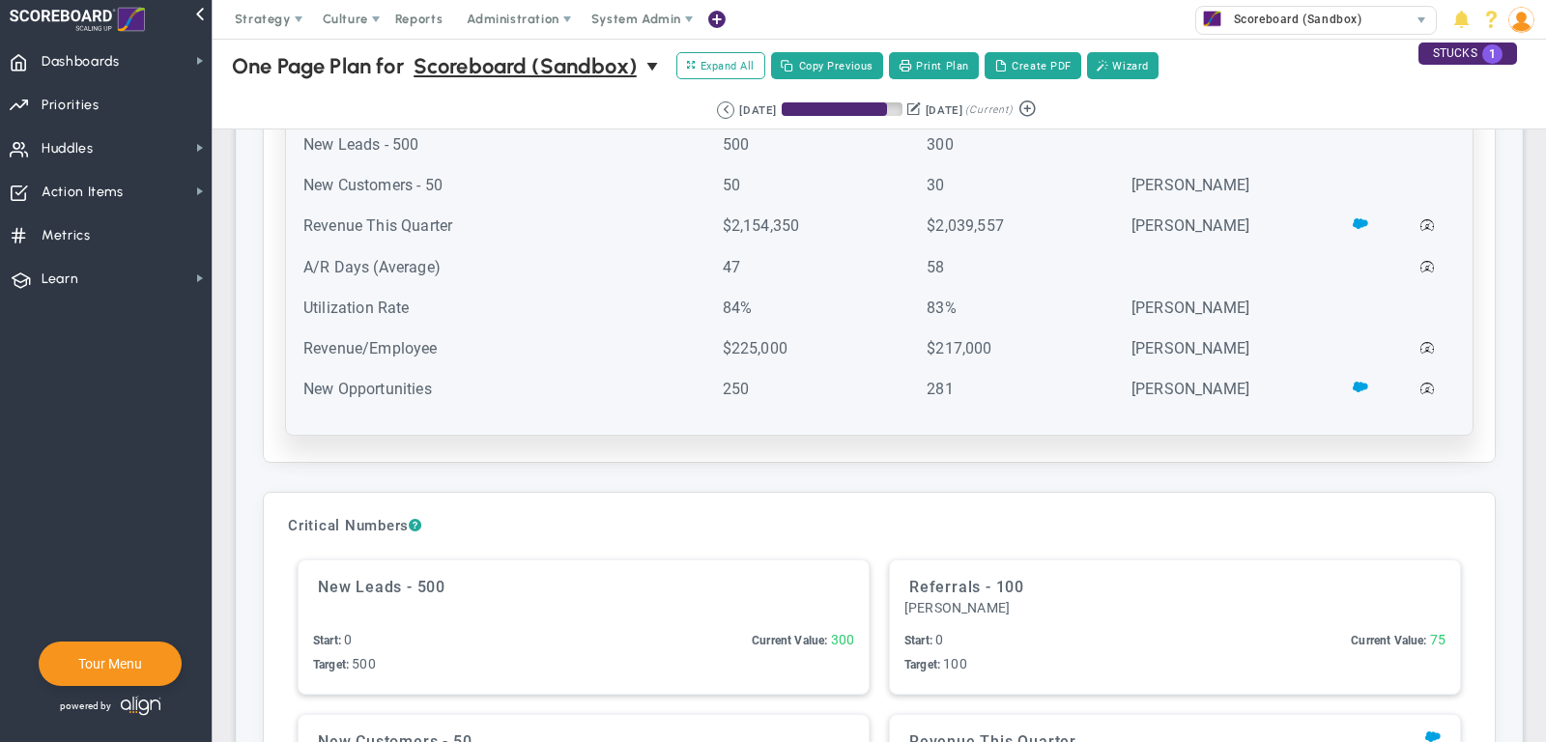
scroll to position [352, 0]
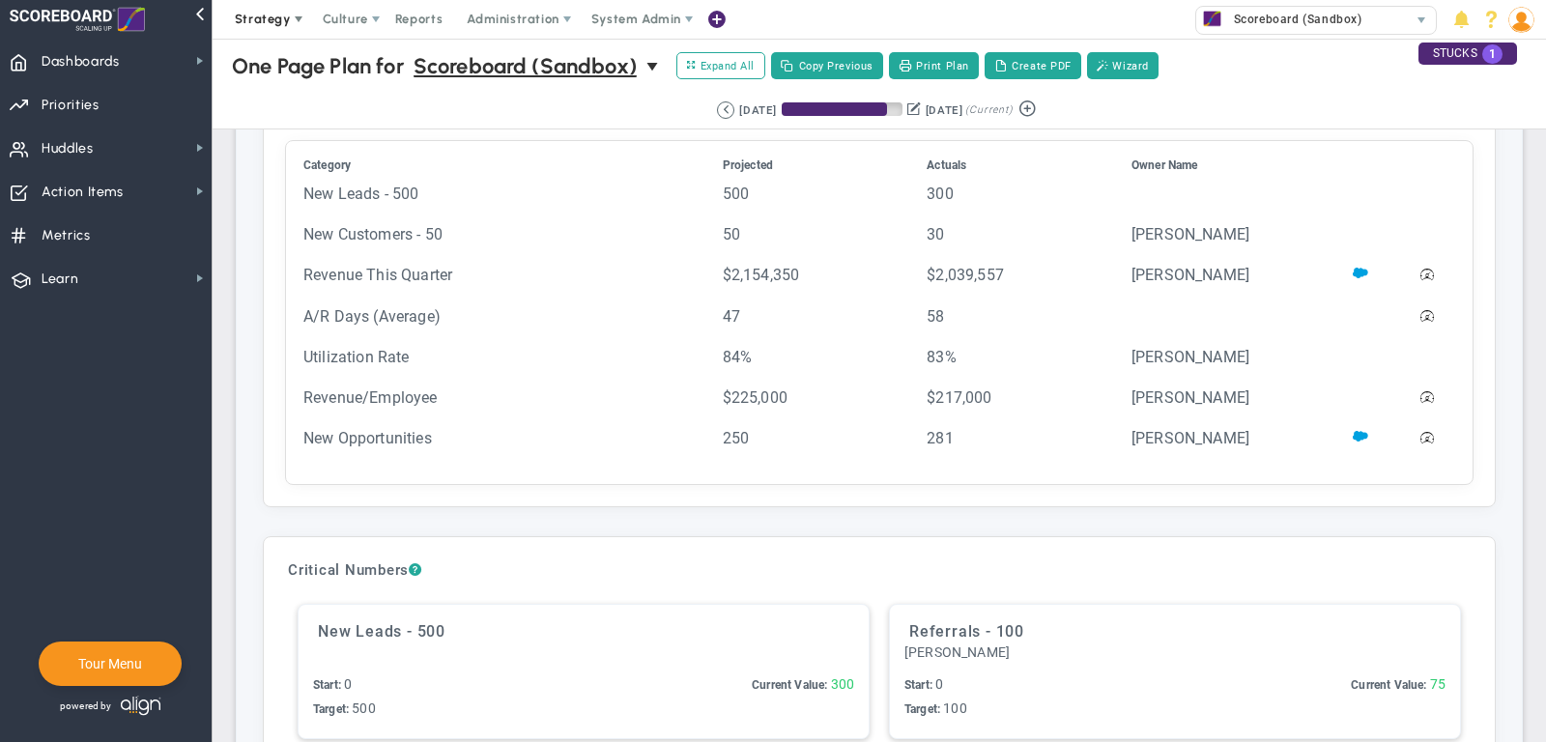
click at [259, 7] on span "Strategy" at bounding box center [264, 19] width 88 height 39
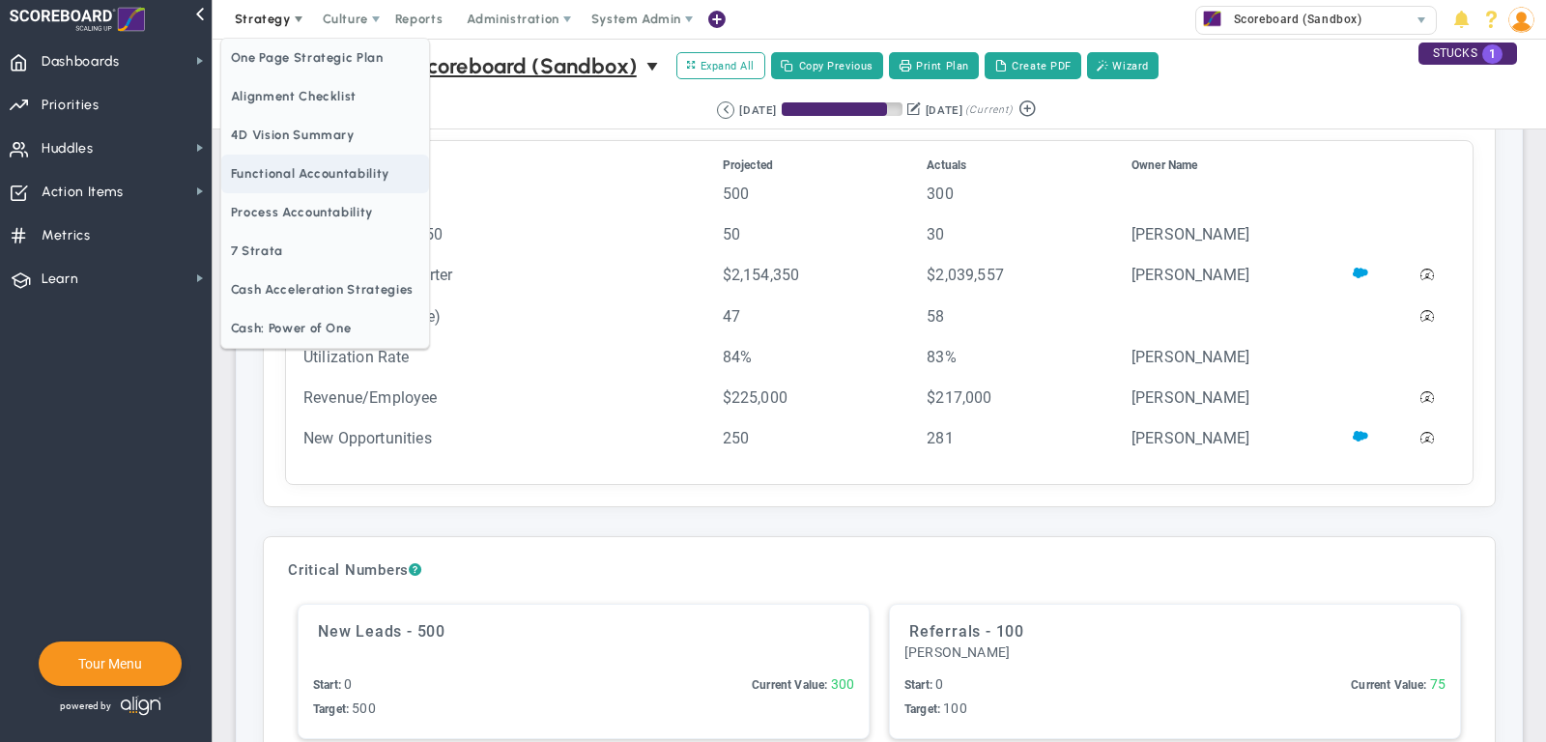
click at [294, 175] on span "Functional Accountability" at bounding box center [325, 174] width 208 height 39
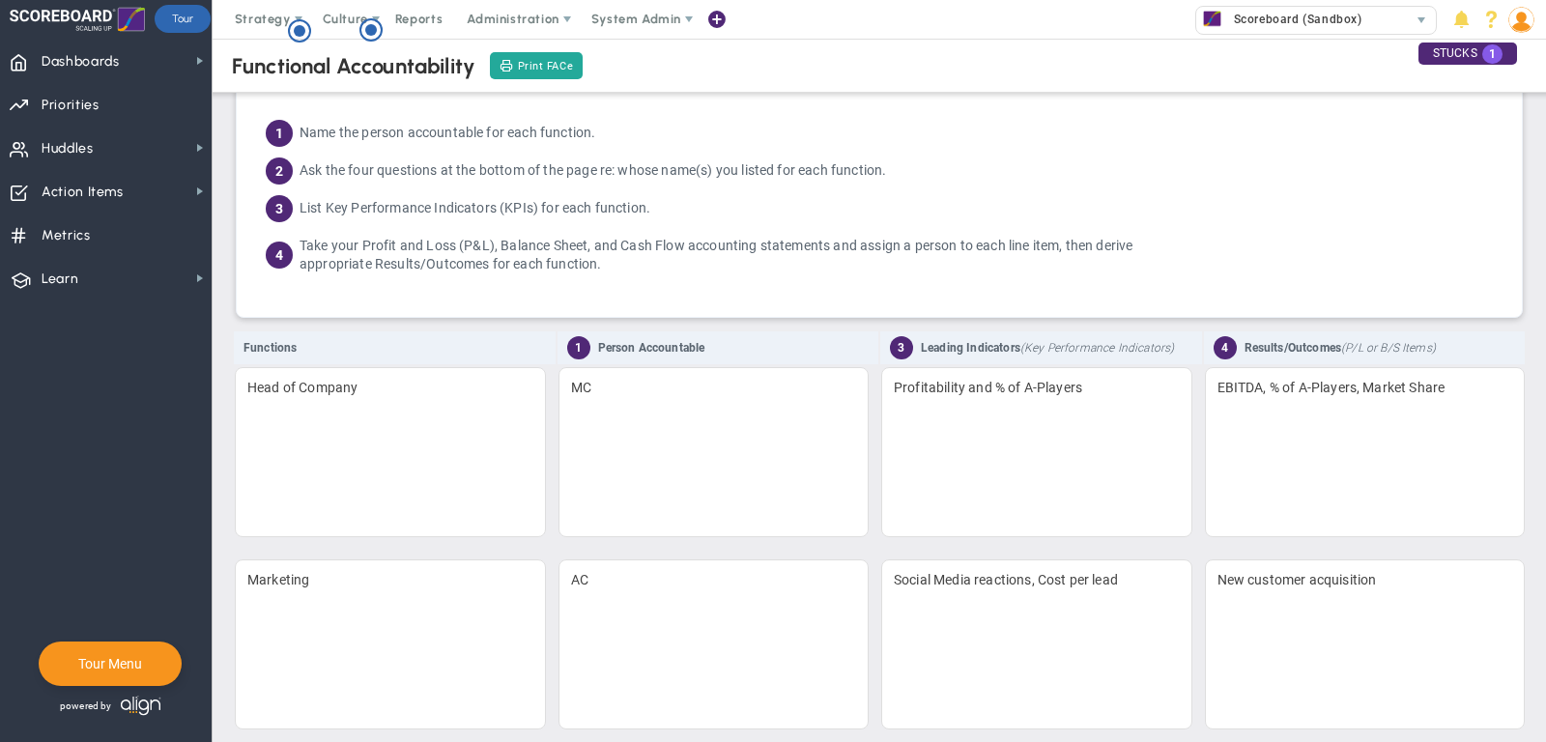
scroll to position [42, 0]
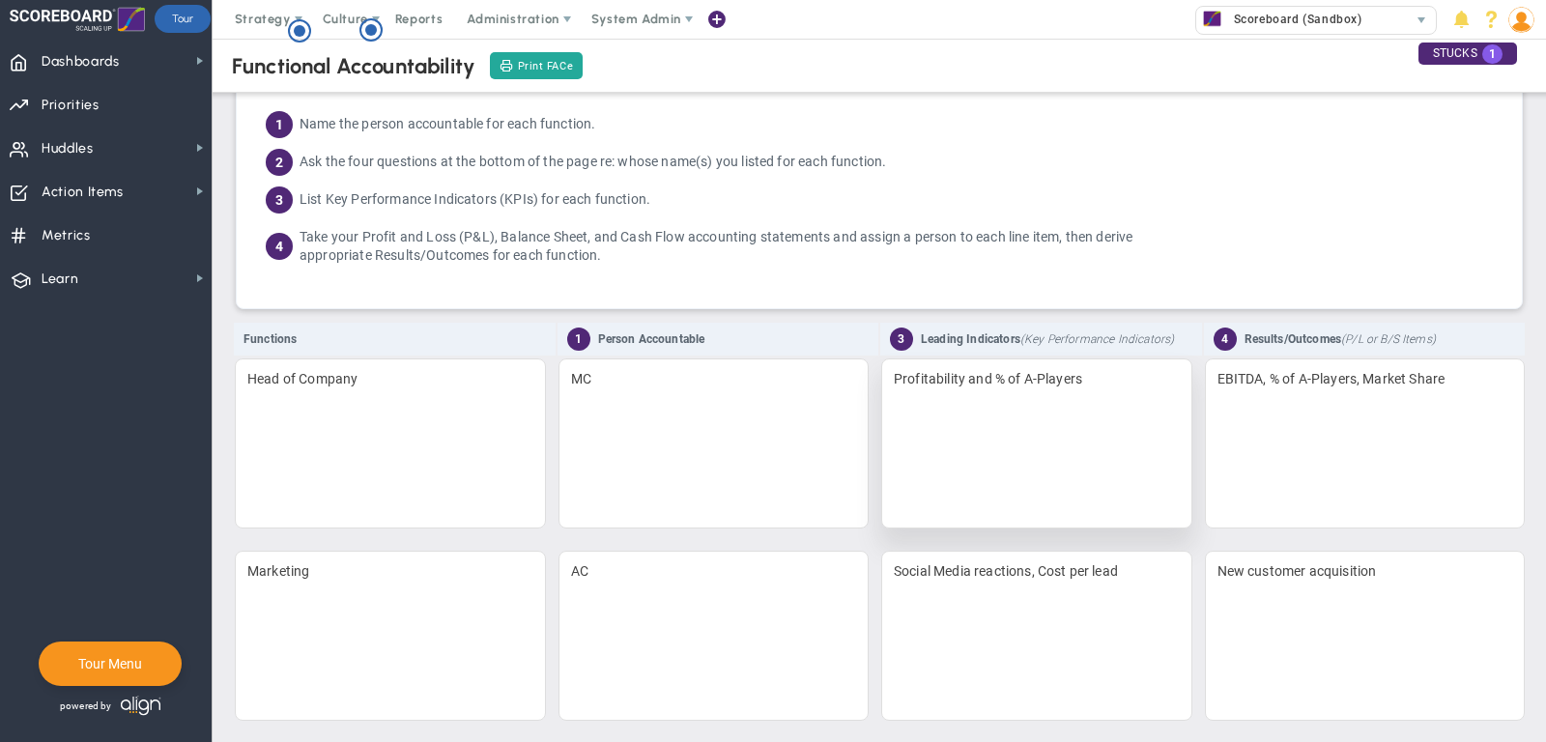
click at [943, 419] on div "Profitability and % of A-Players" at bounding box center [1036, 443] width 311 height 170
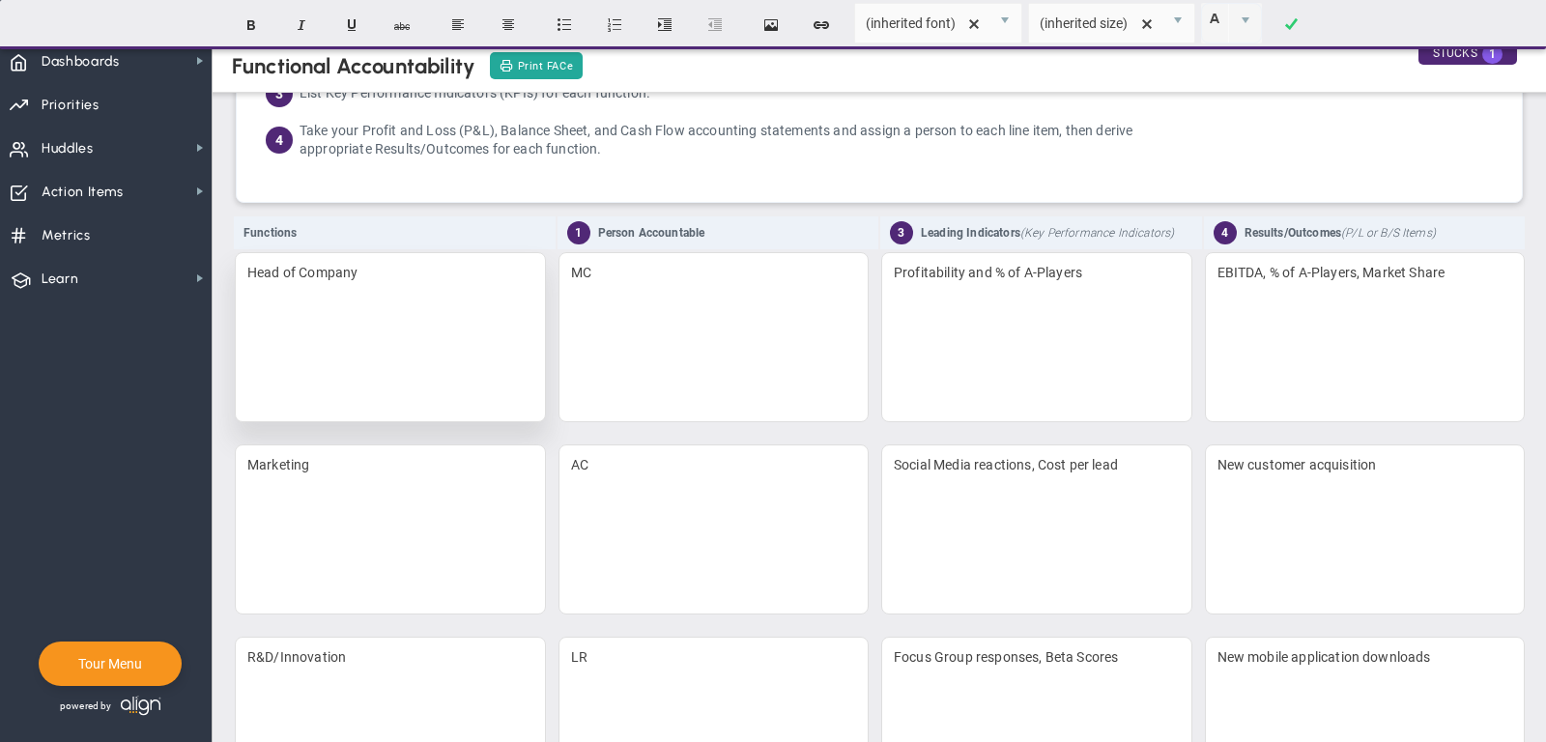
scroll to position [156, 0]
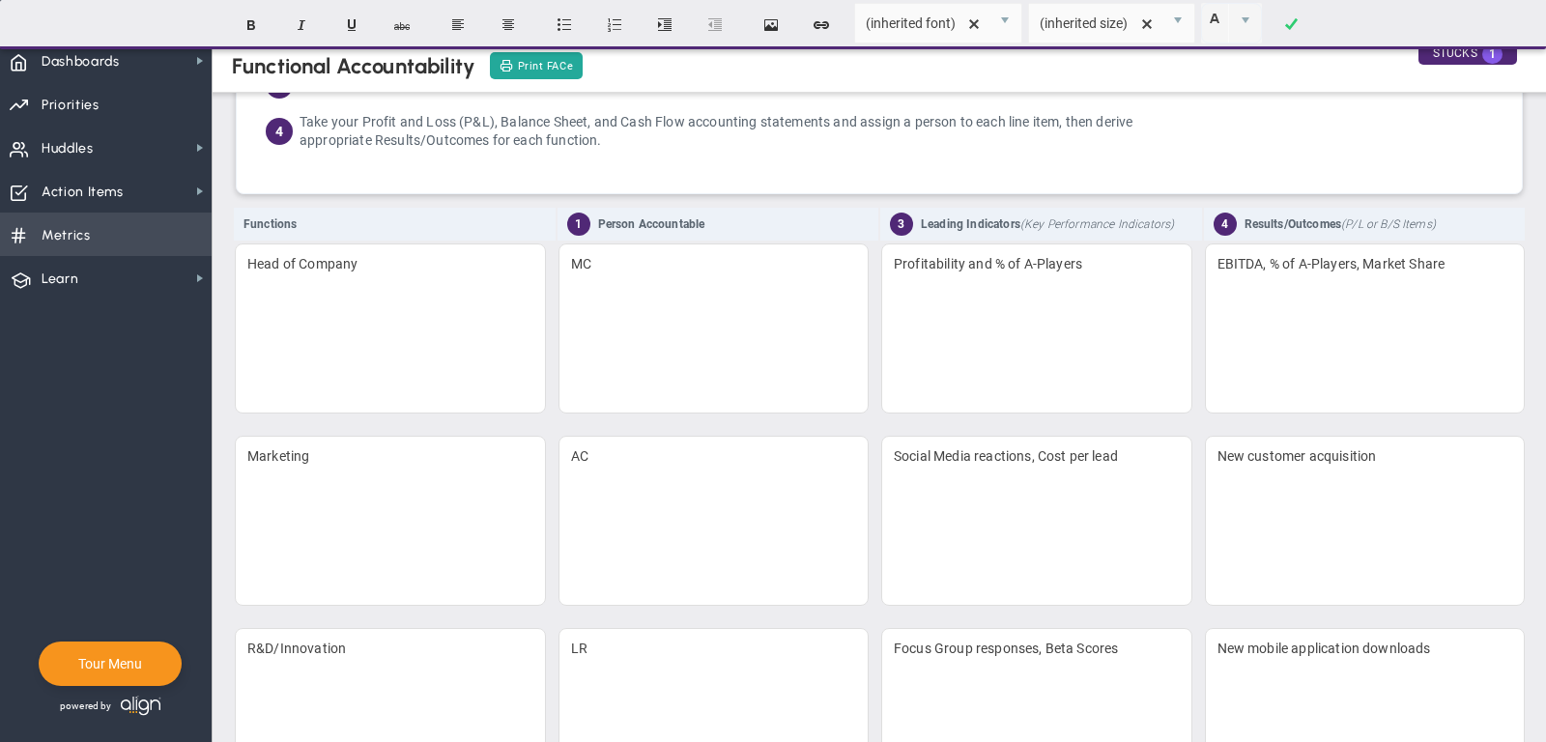
click at [75, 241] on span "Metrics" at bounding box center [66, 235] width 49 height 41
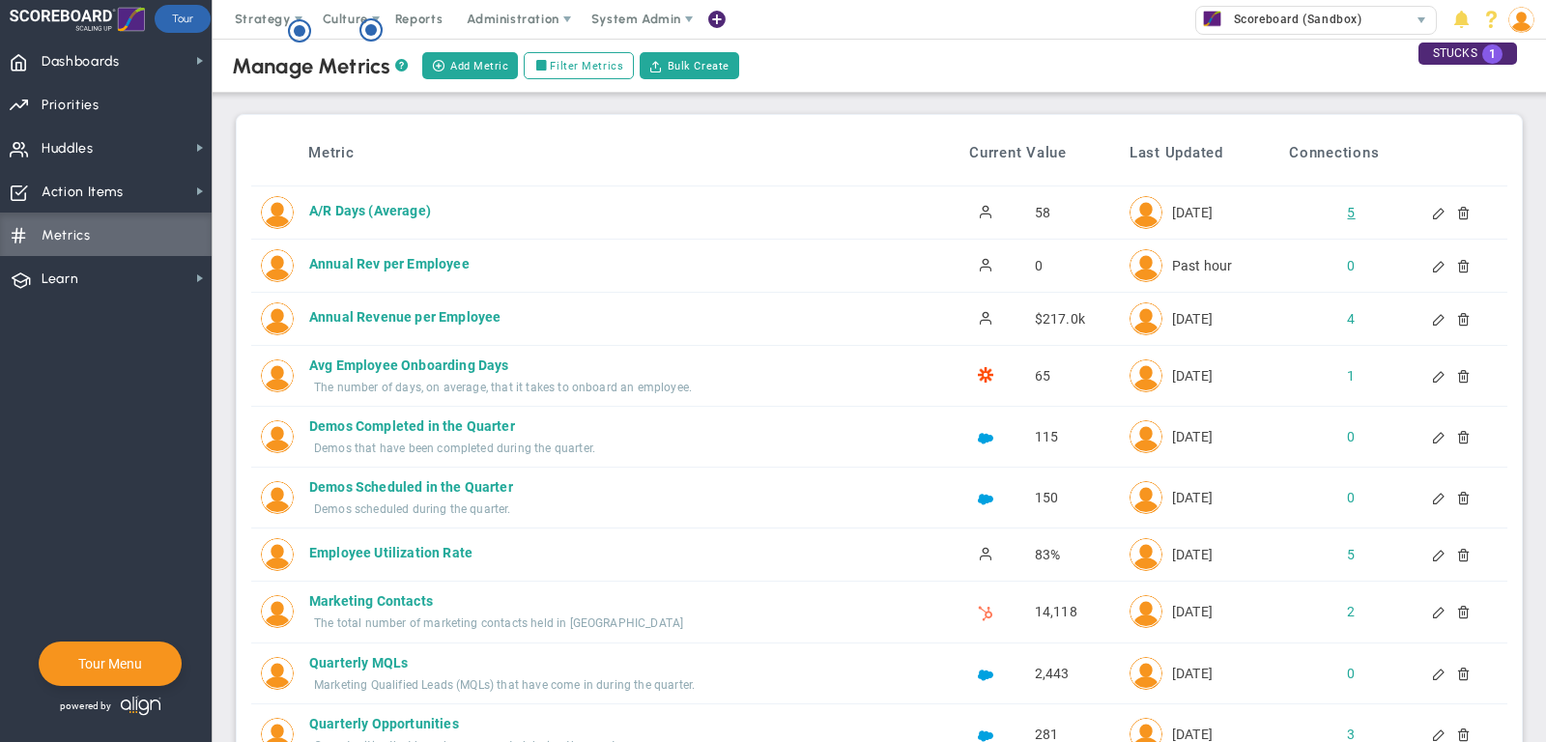
click at [1347, 208] on div "5" at bounding box center [1334, 212] width 32 height 19
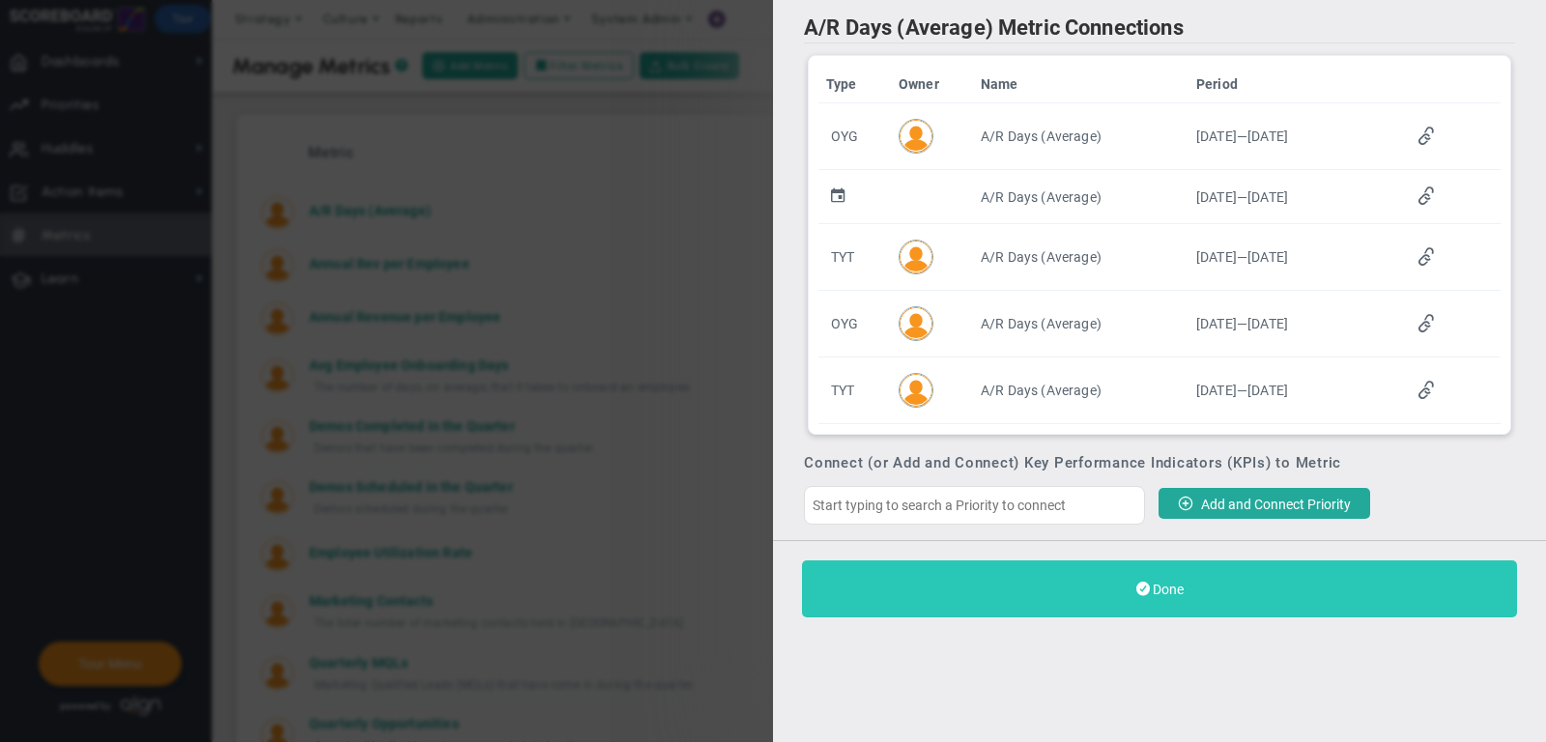
click at [1161, 597] on button "Done" at bounding box center [1159, 588] width 715 height 57
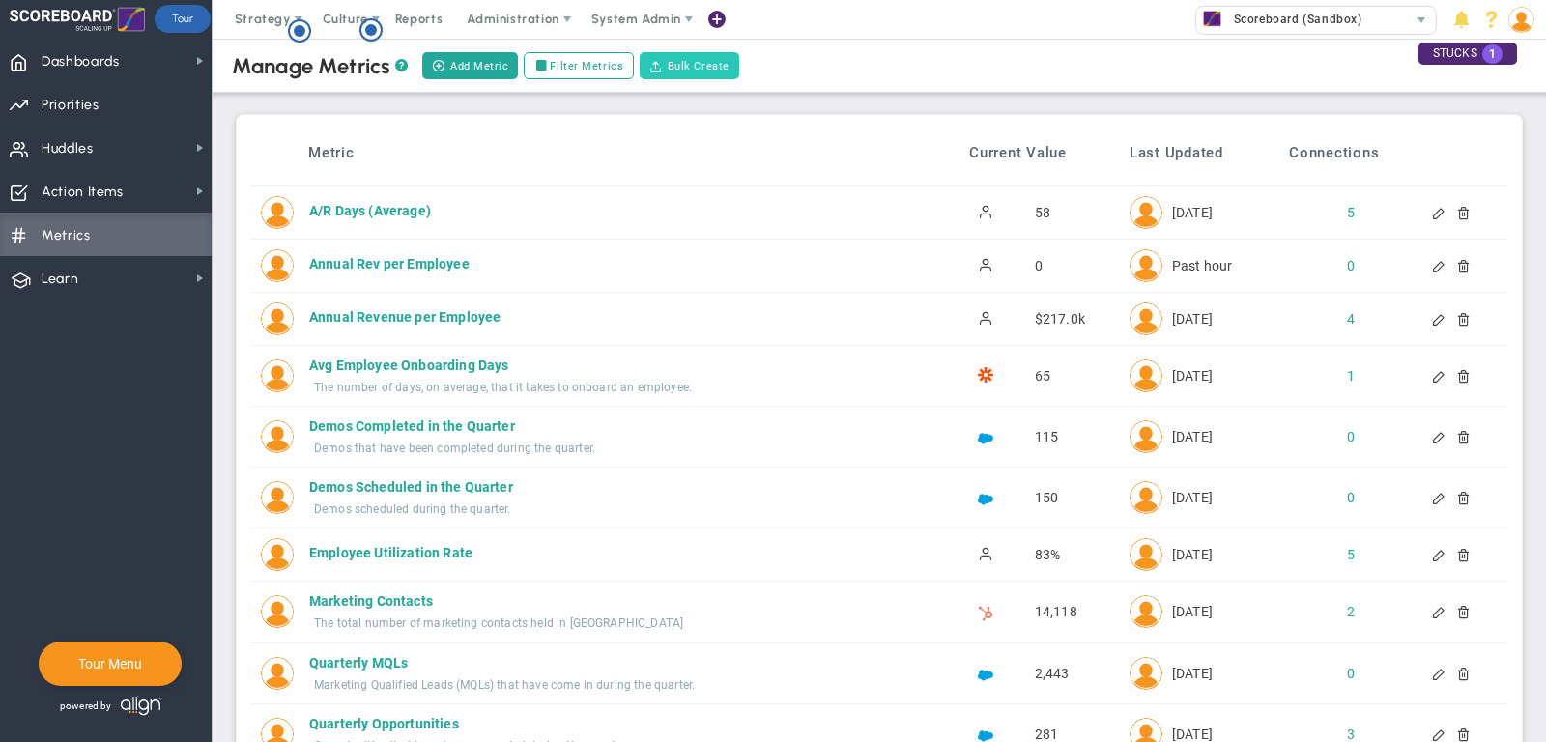
click at [679, 63] on button "Bulk Create" at bounding box center [688, 65] width 99 height 27
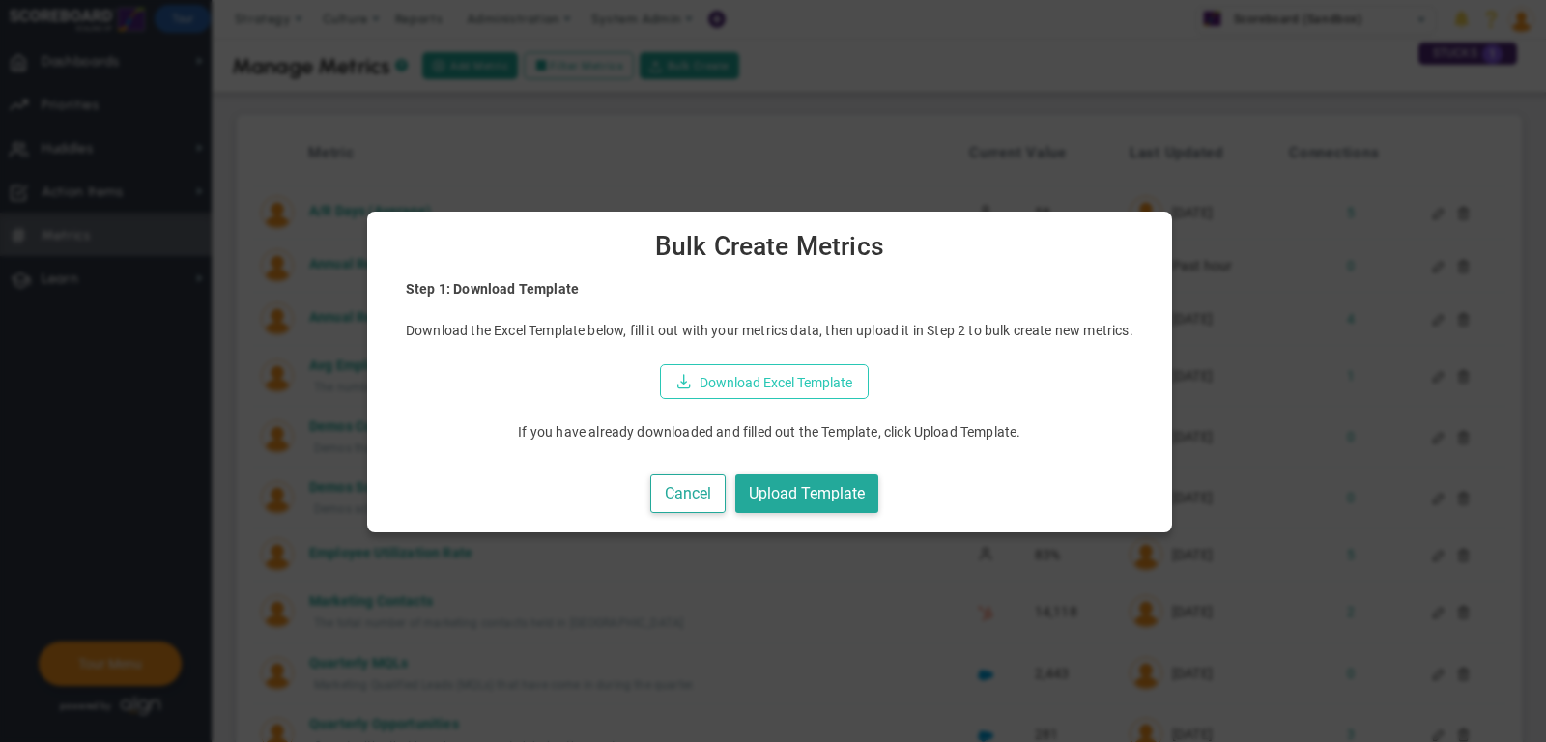
click at [770, 376] on button "Download Excel Template" at bounding box center [764, 381] width 209 height 35
click at [685, 492] on button "Cancel" at bounding box center [687, 494] width 75 height 40
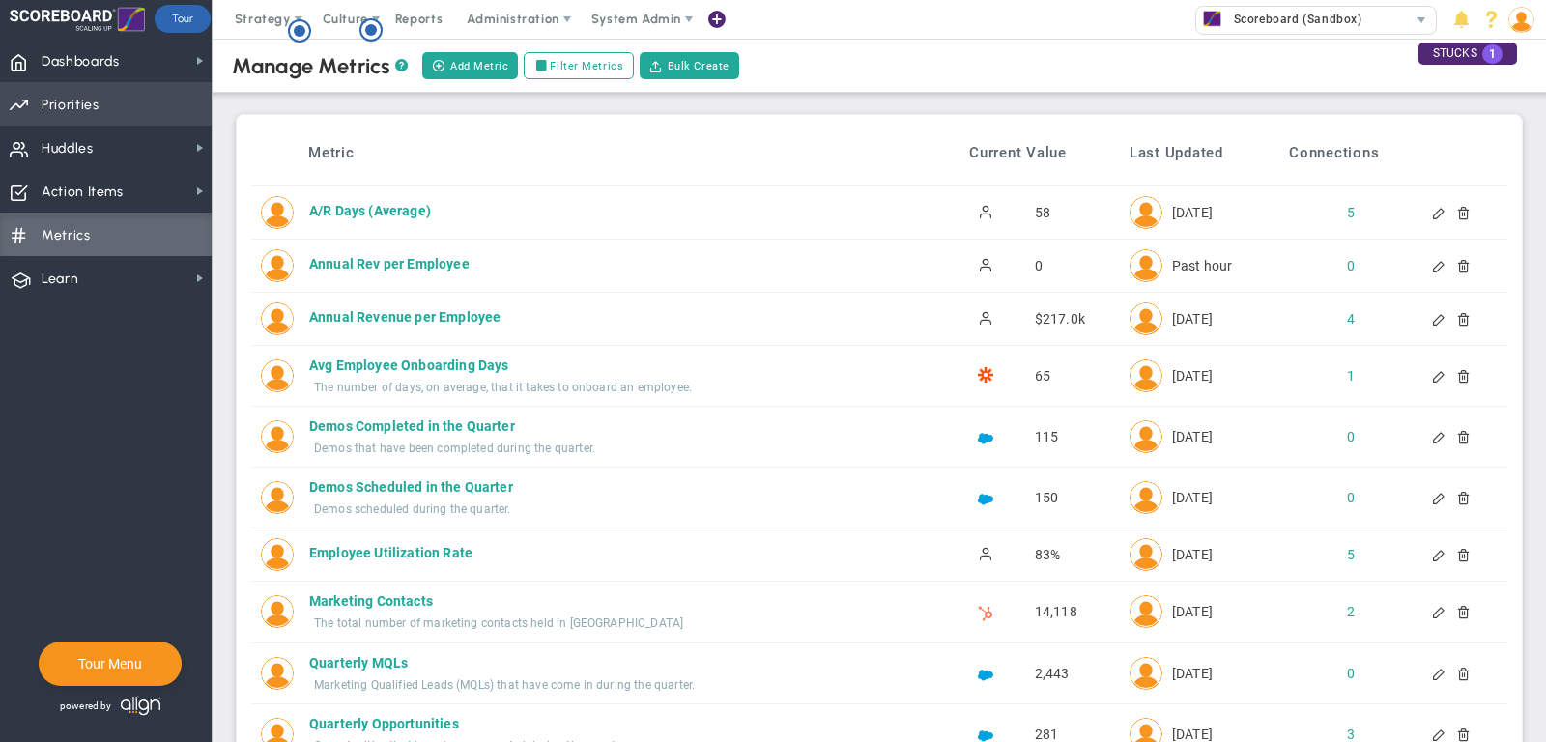
click at [129, 106] on span "Priorities Projects OKR Tree Priorities Projects OKRs" at bounding box center [106, 103] width 212 height 43
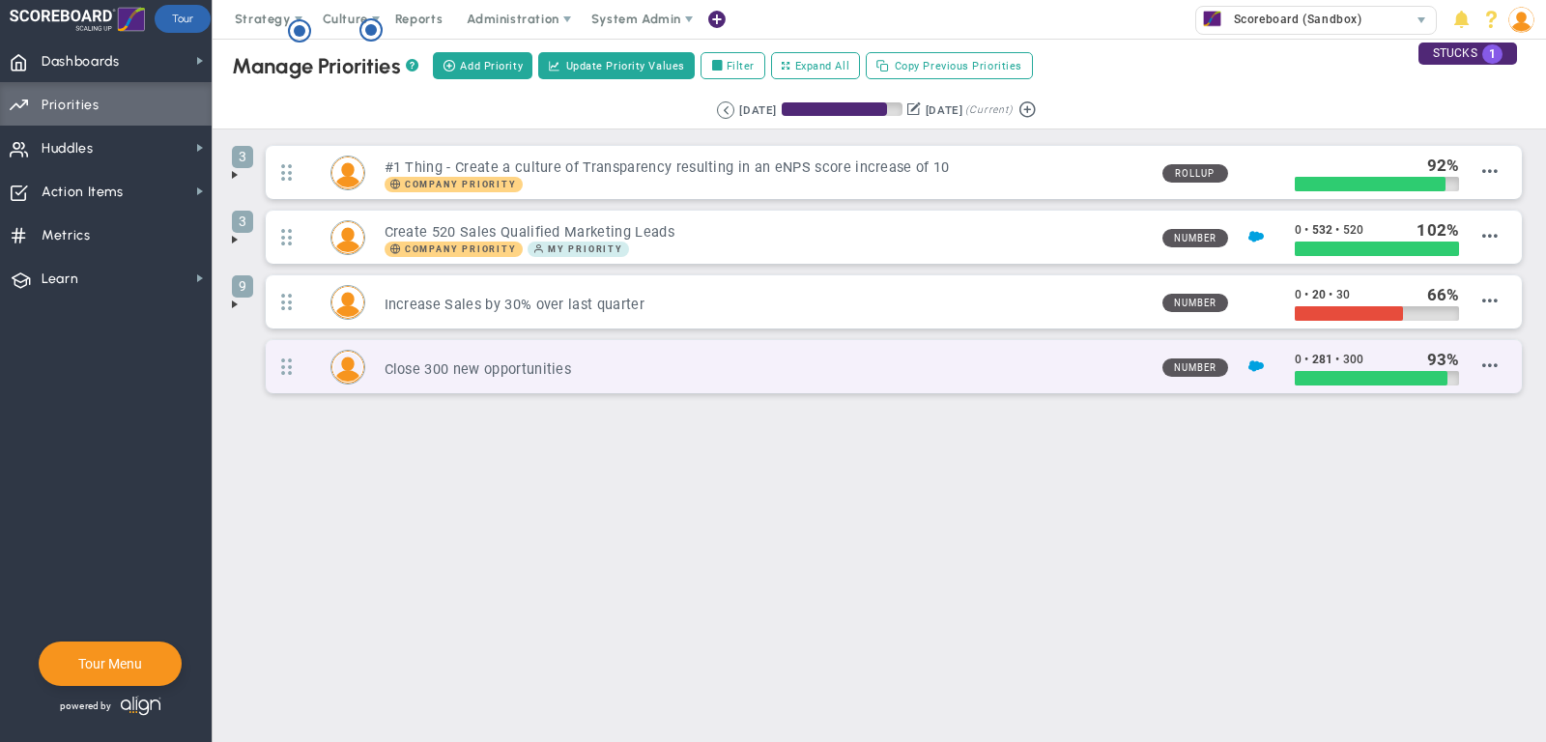
click at [493, 367] on h3 "Close 300 new opportunities" at bounding box center [765, 369] width 762 height 18
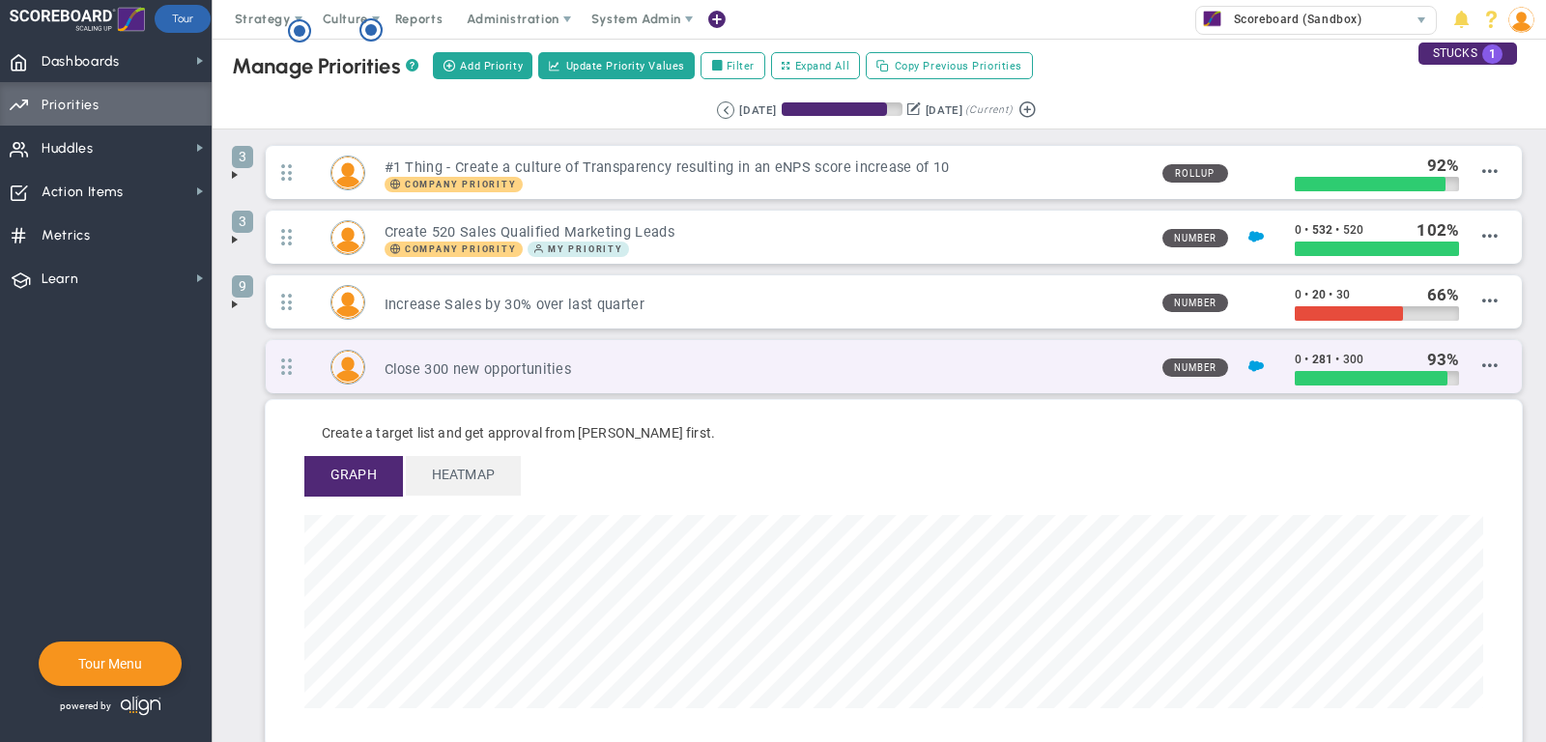
scroll to position [222, 1178]
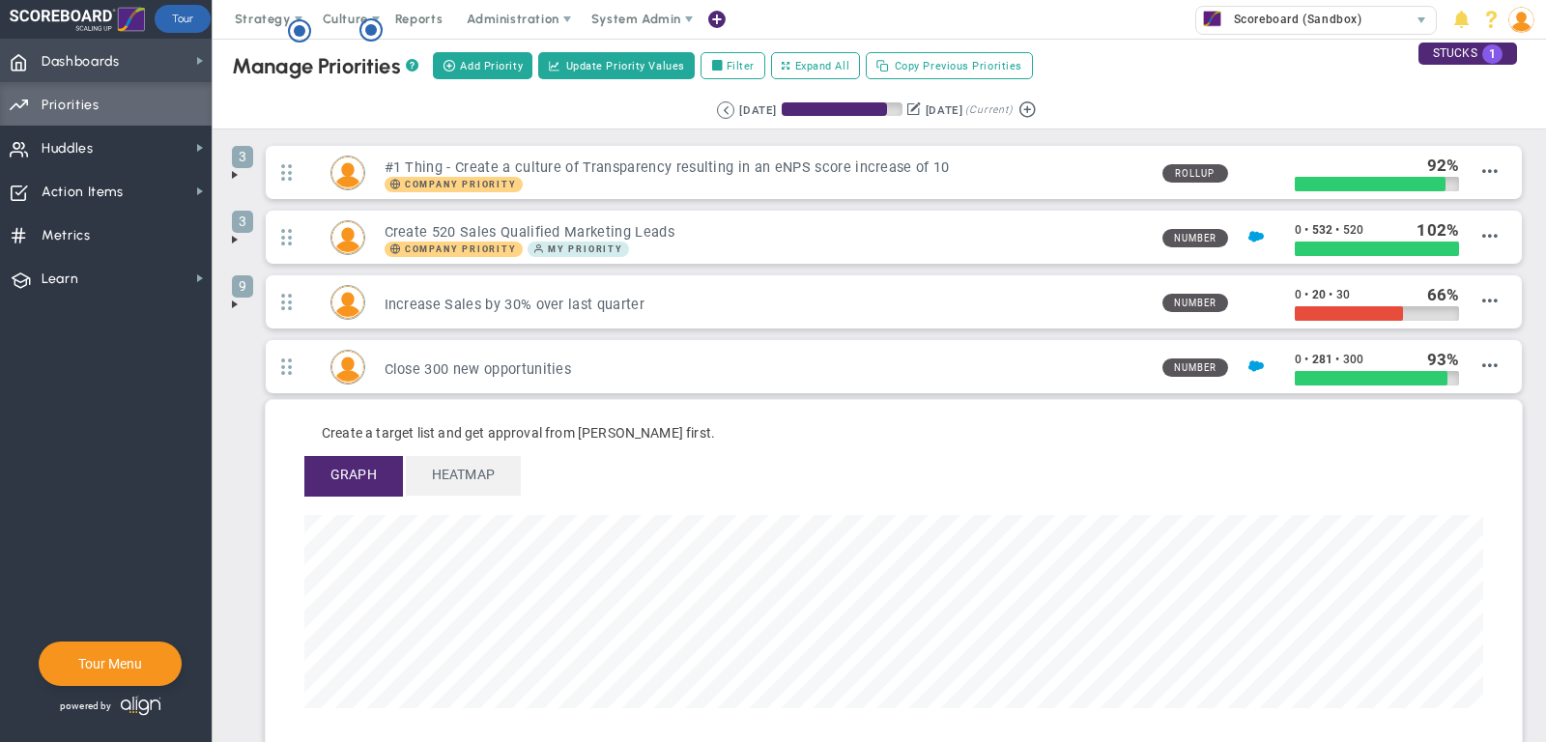
click at [117, 65] on span "Dashboards" at bounding box center [81, 62] width 78 height 41
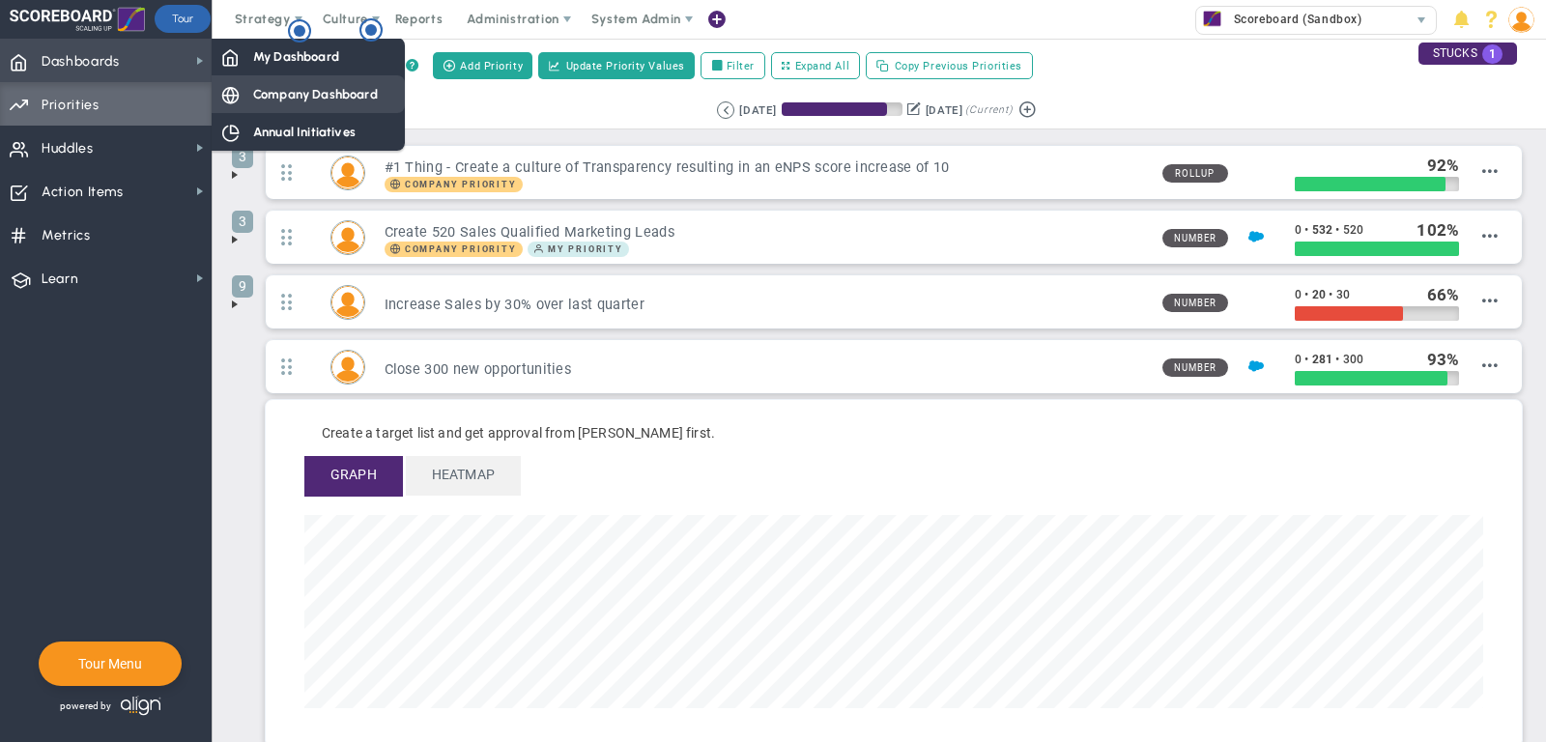
click at [290, 81] on div "Company Dashboard" at bounding box center [308, 94] width 193 height 38
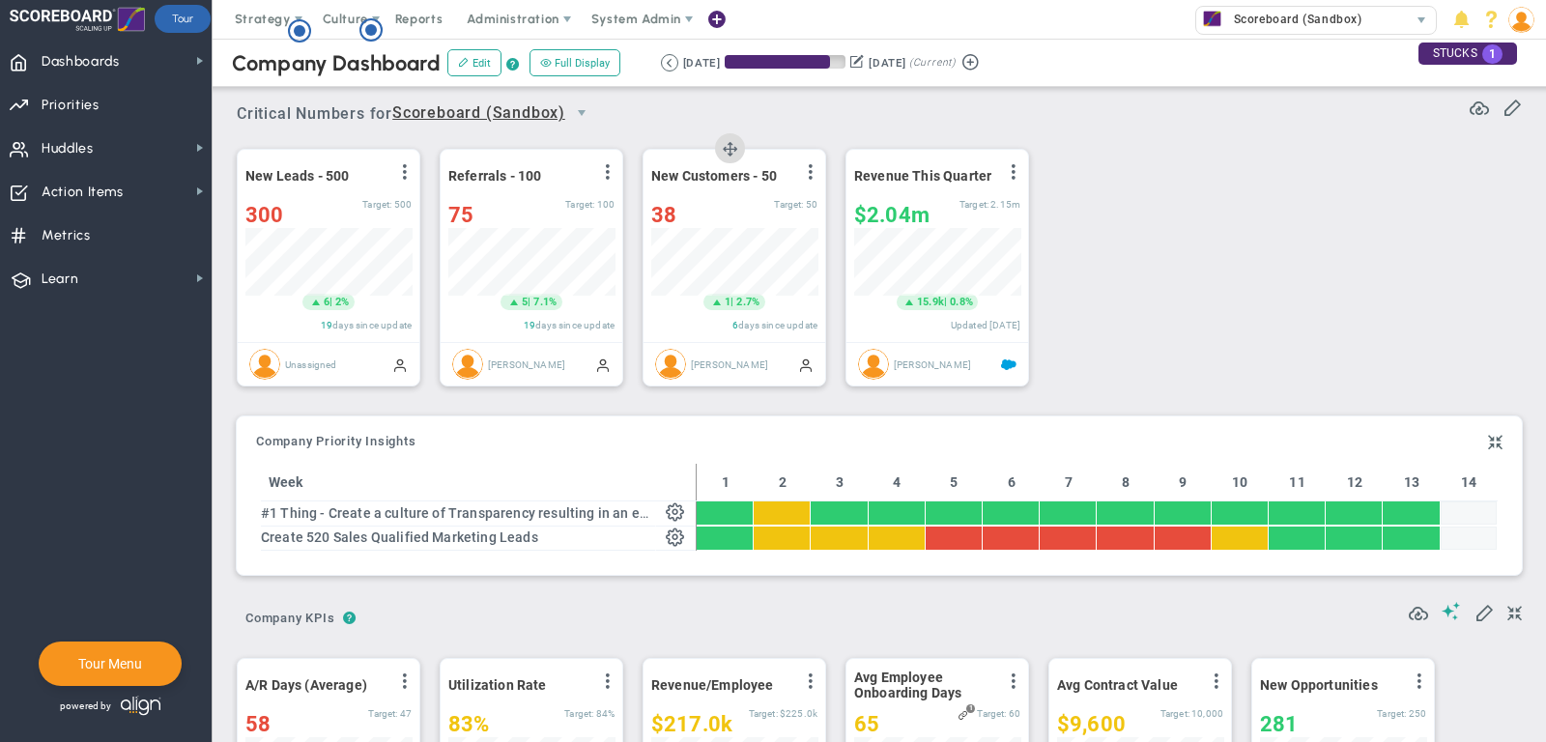
scroll to position [68, 166]
click at [583, 111] on span "select" at bounding box center [581, 112] width 15 height 15
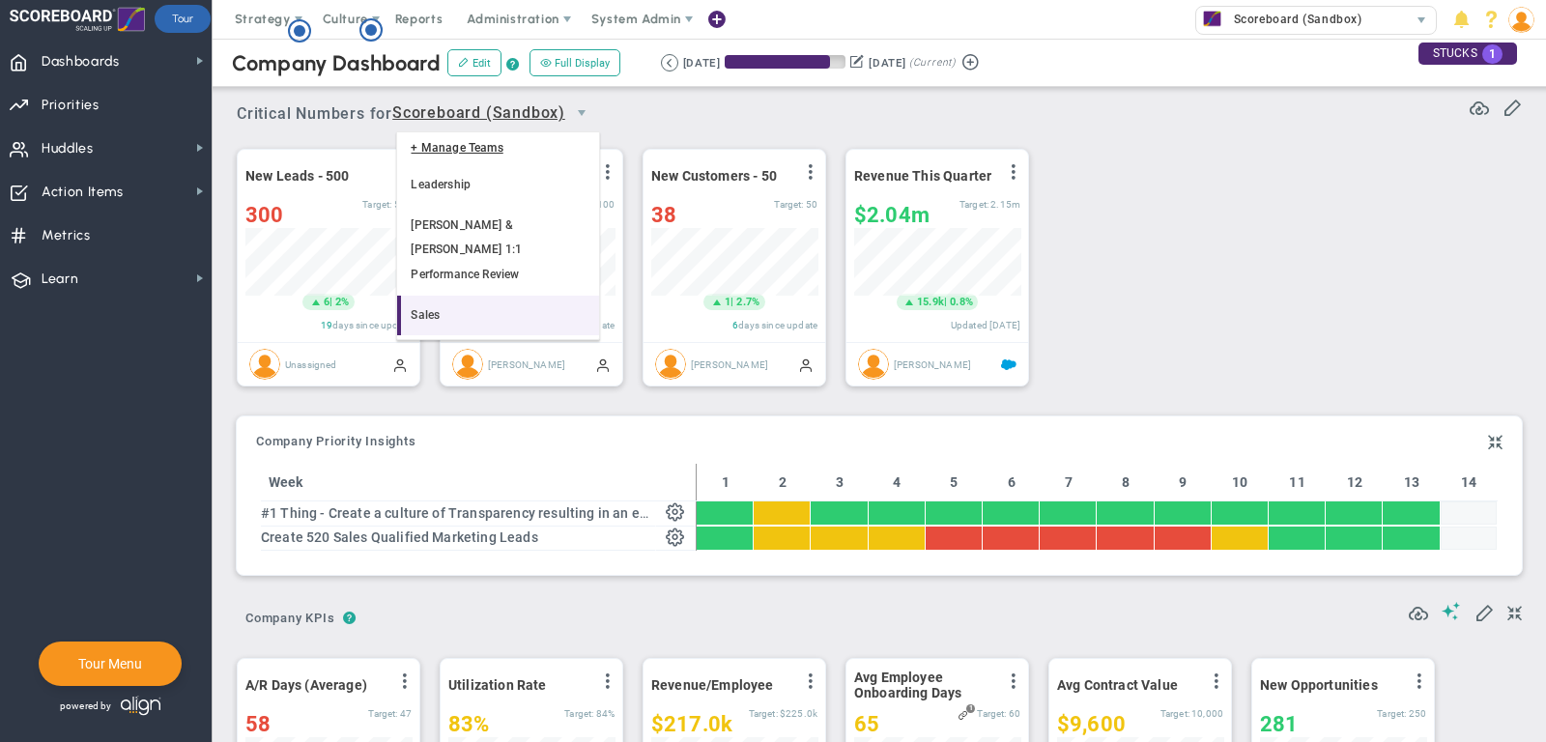
click at [545, 296] on li "Sales" at bounding box center [498, 316] width 202 height 41
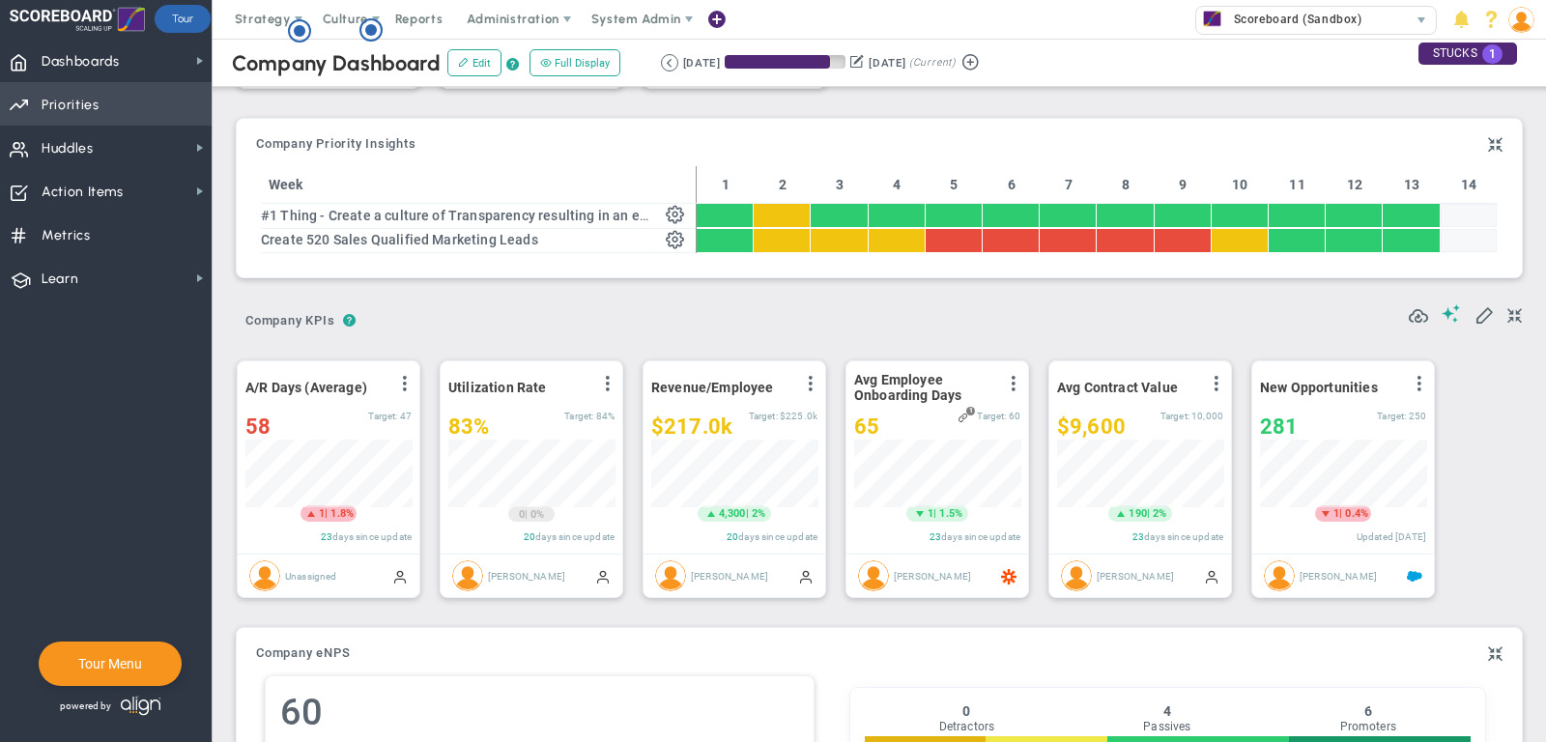
click at [103, 112] on span "Priorities Projects OKR Tree Priorities Projects OKRs" at bounding box center [106, 103] width 212 height 43
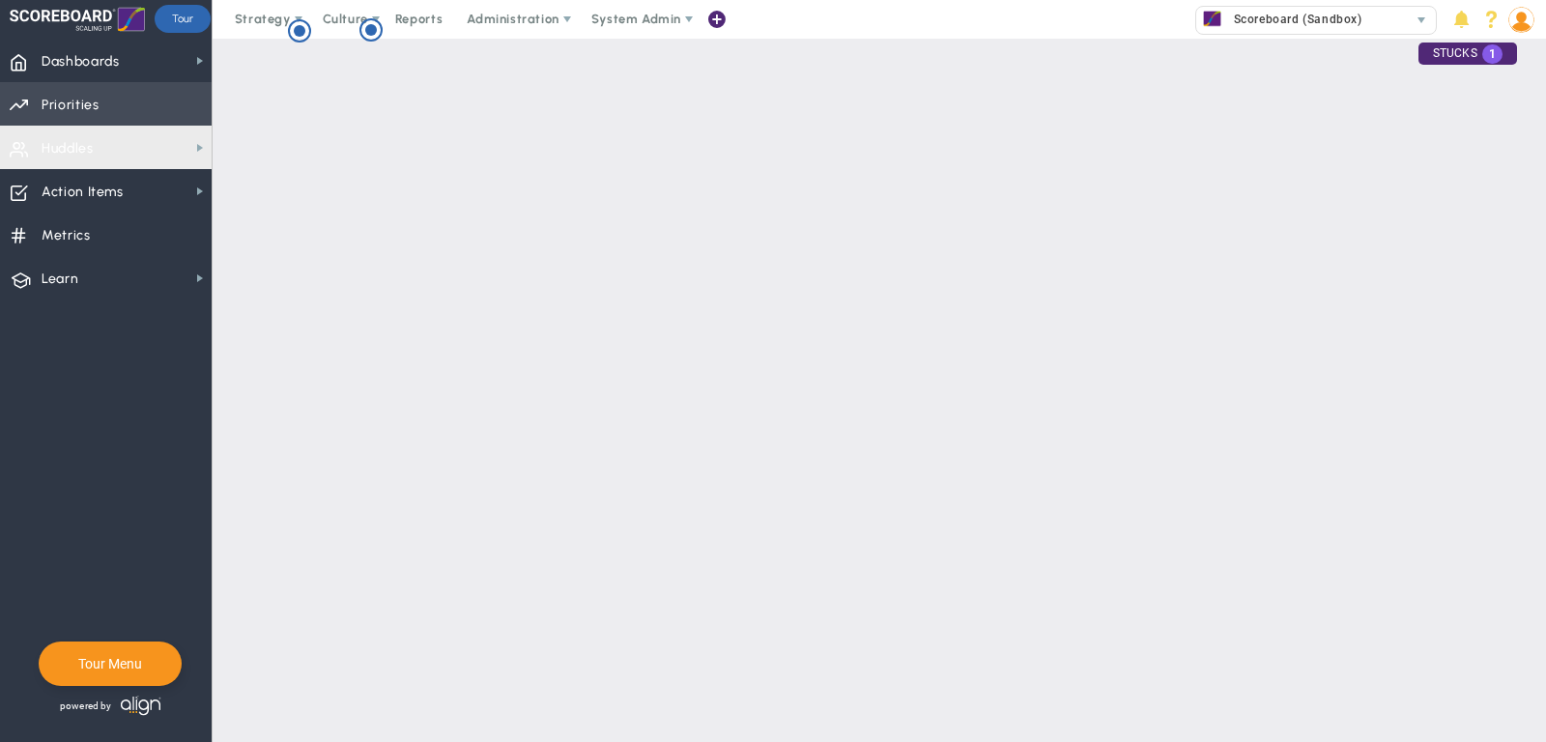
checkbox input "false"
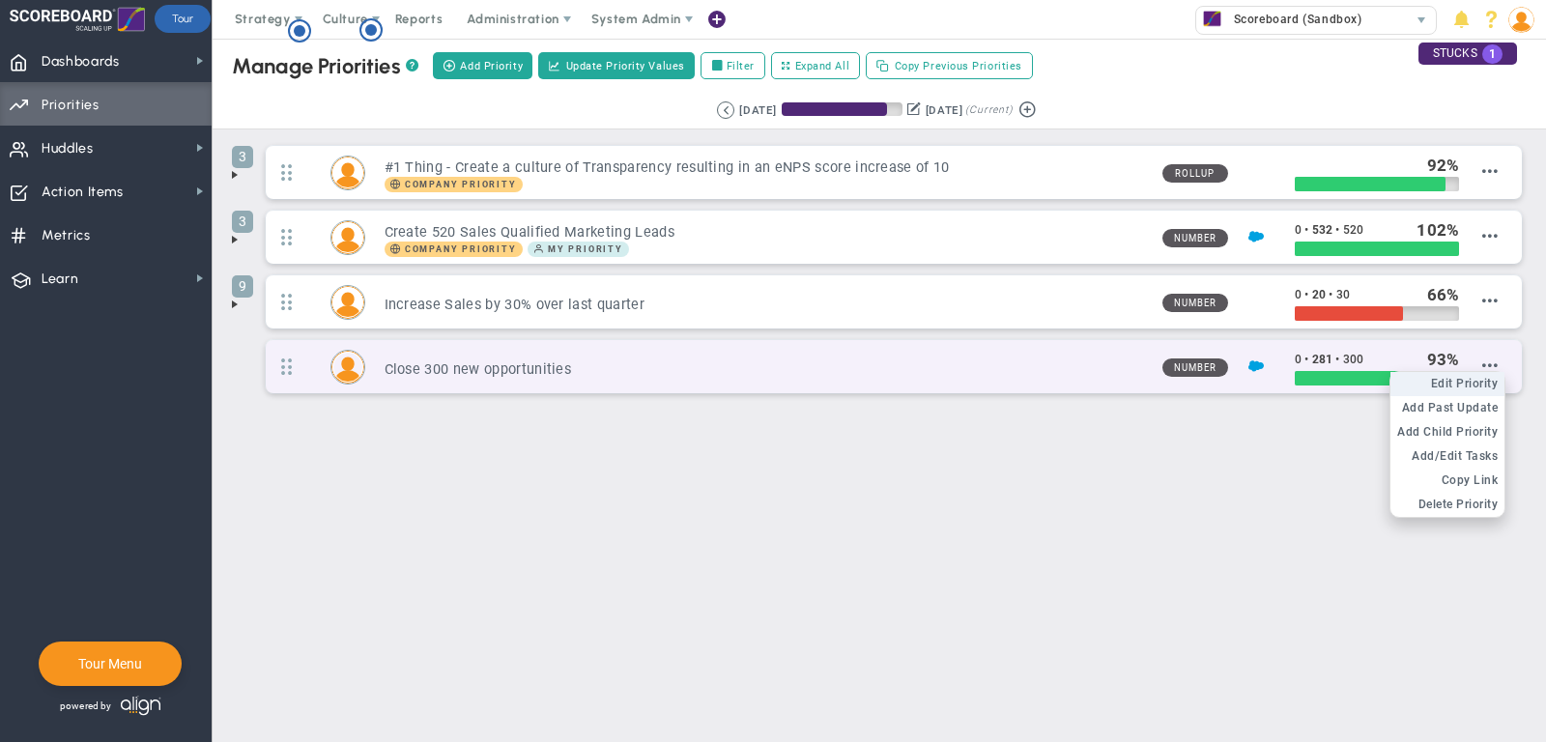
click at [1482, 380] on span "Edit Priority" at bounding box center [1465, 384] width 68 height 14
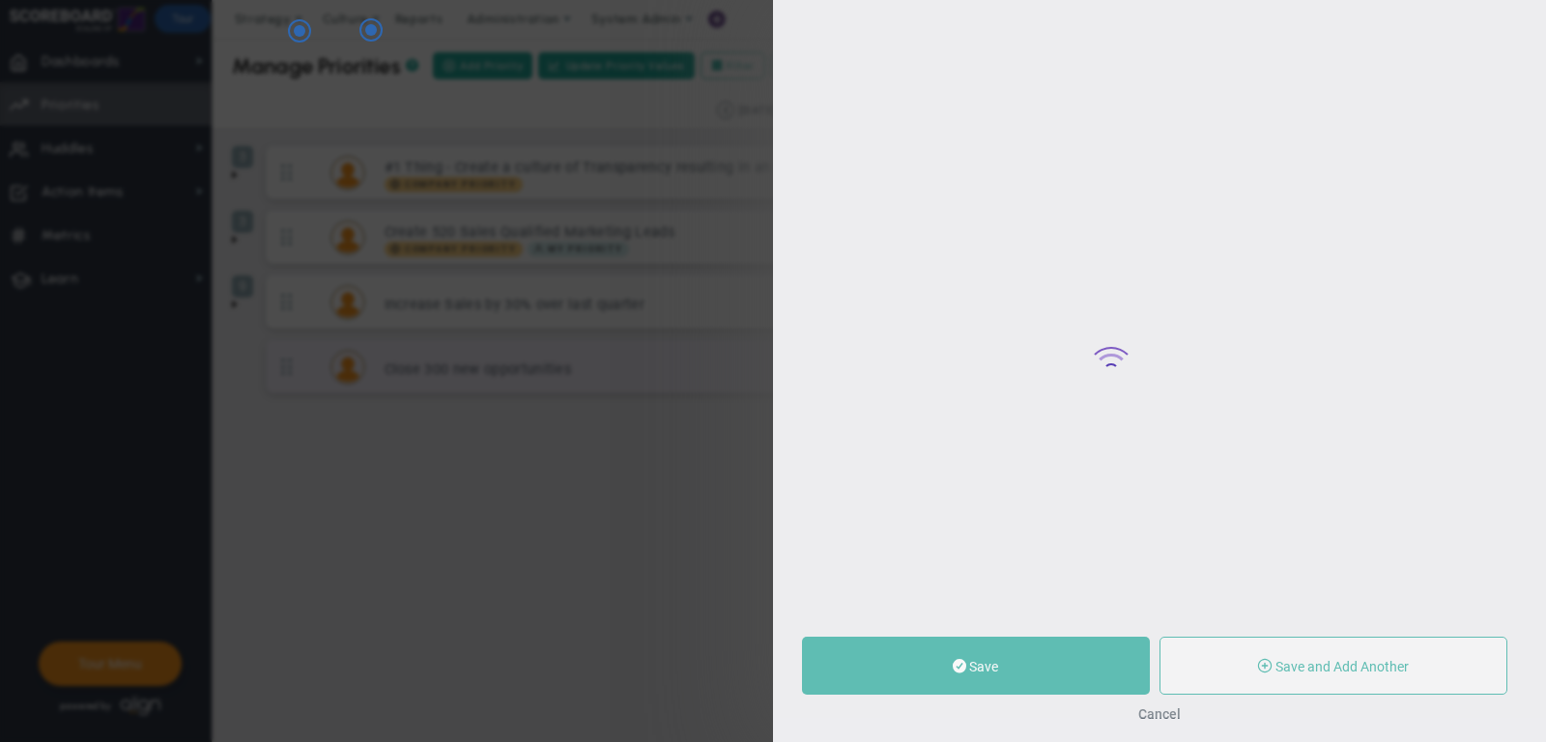
type input "Close 300 new opportunities"
type input "0"
type input "281"
type input "300"
radio input "true"
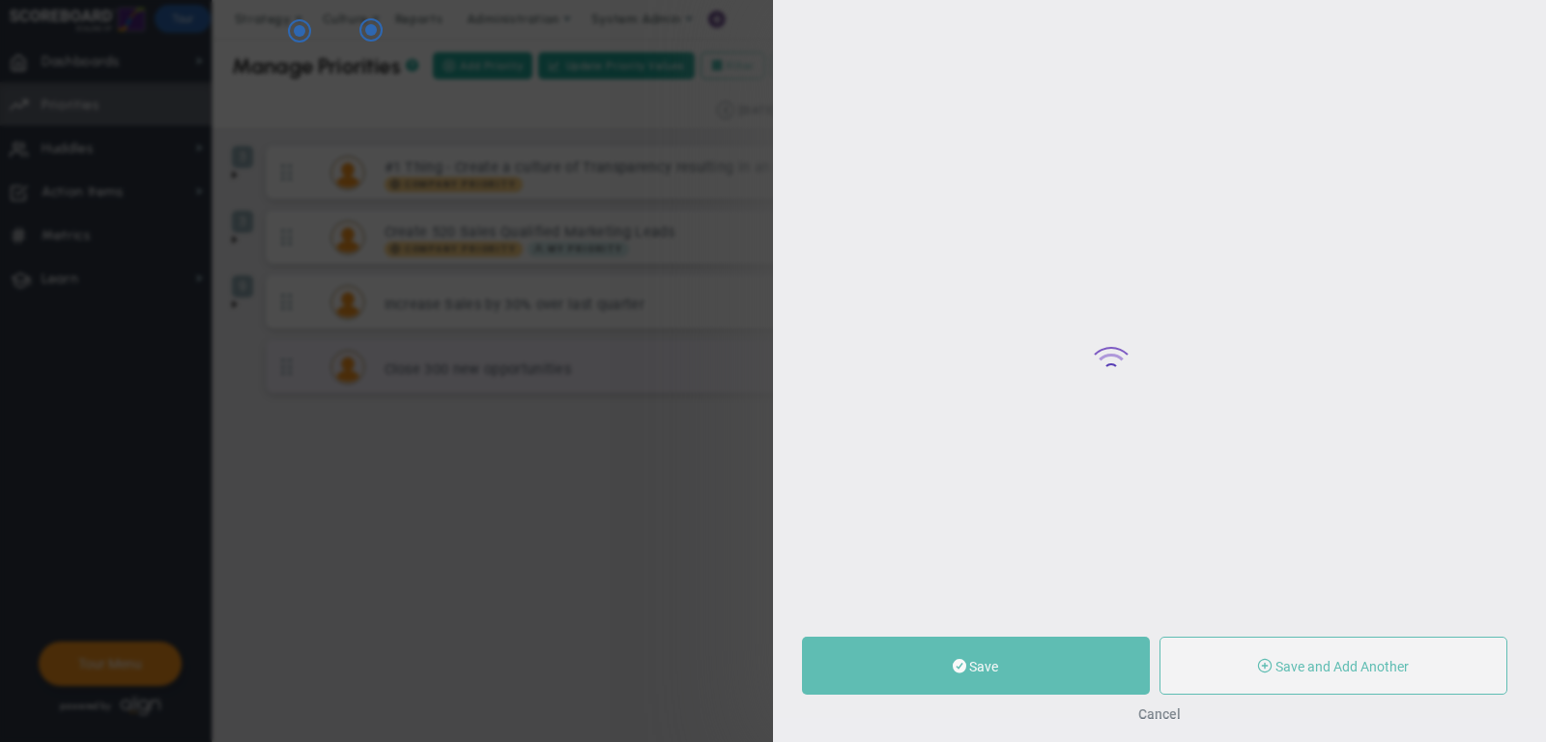
type input "[PERSON_NAME]"
type input "0"
type input "281"
type input "300"
radio input "true"
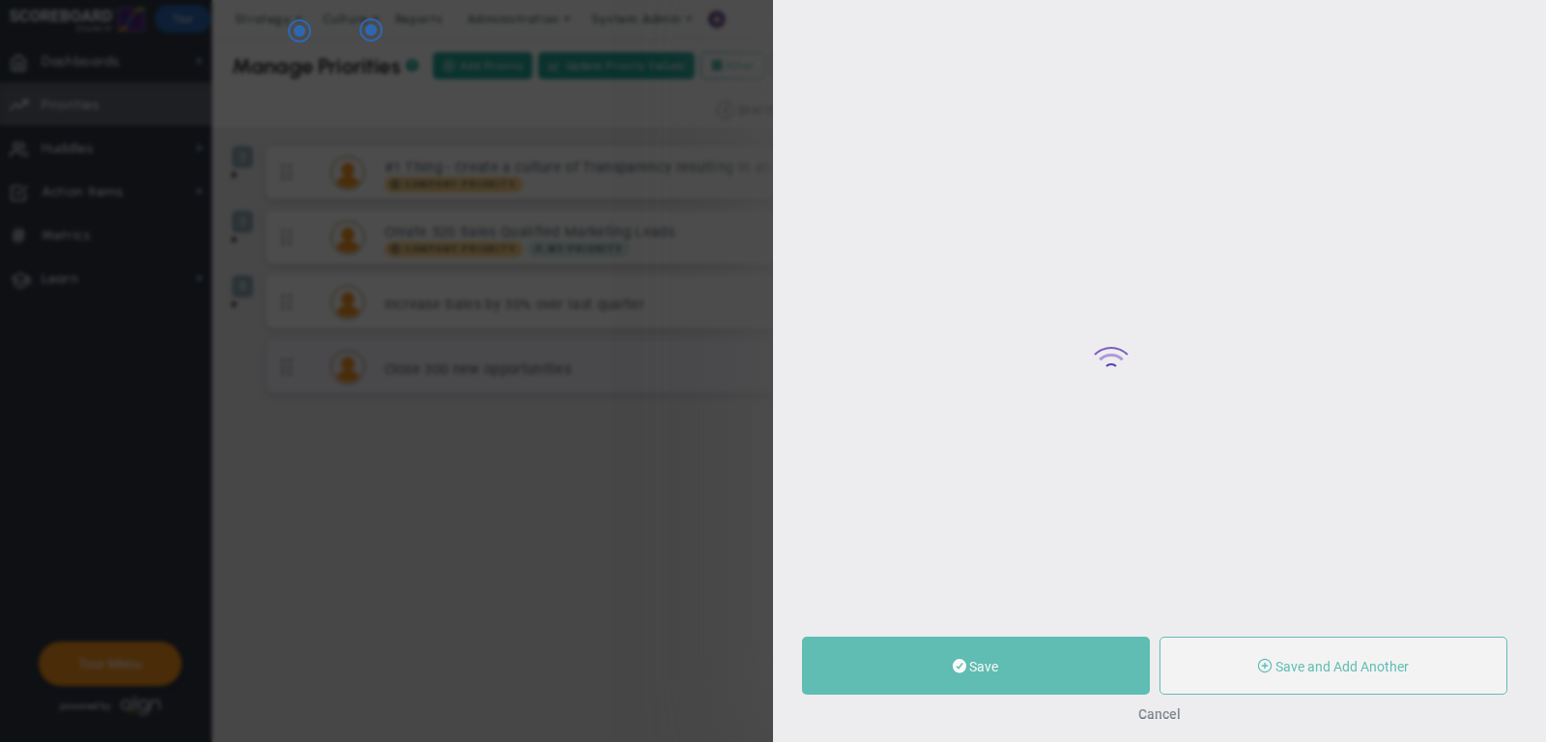
type input "Quarterly Opportunities : Salesforce"
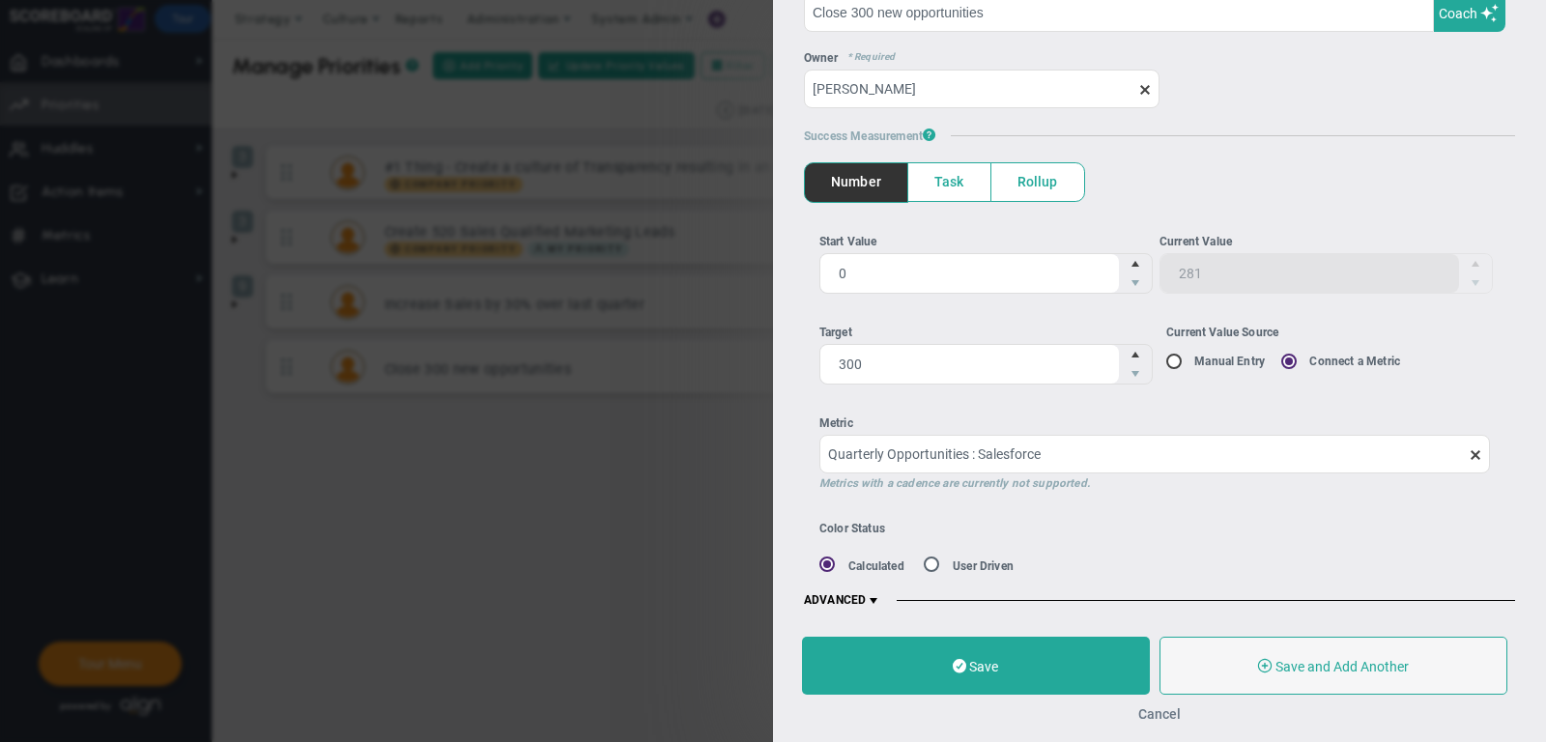
click at [1156, 716] on button "Cancel" at bounding box center [1159, 713] width 43 height 15
